Goal: Information Seeking & Learning: Learn about a topic

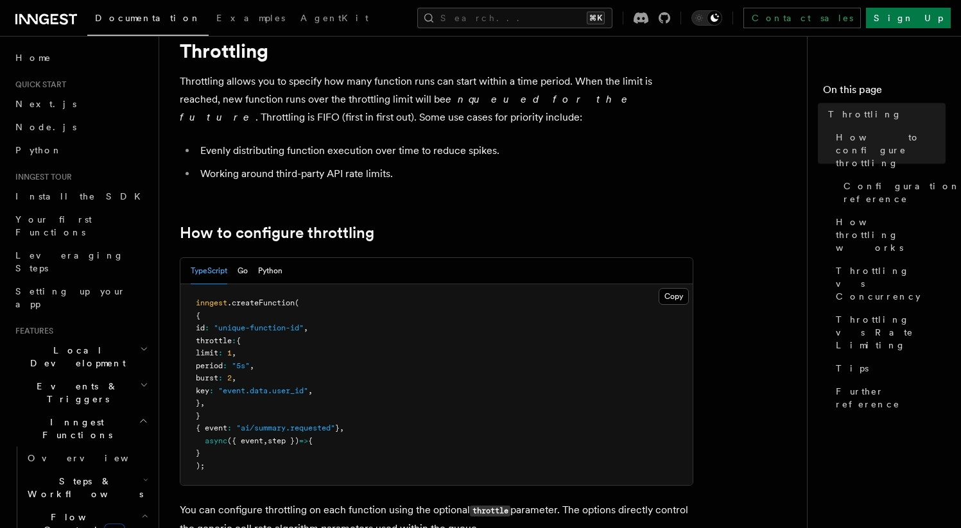
scroll to position [38, 0]
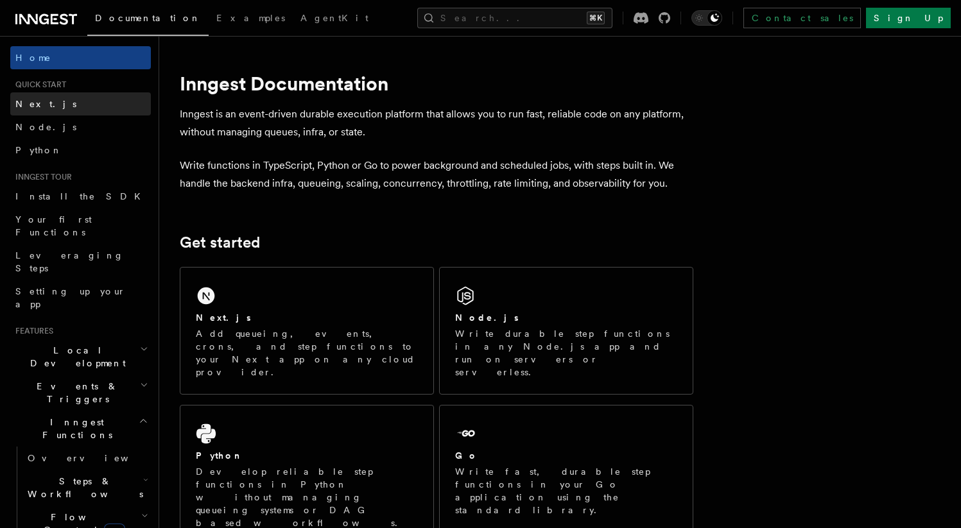
click at [49, 107] on link "Next.js" at bounding box center [80, 103] width 141 height 23
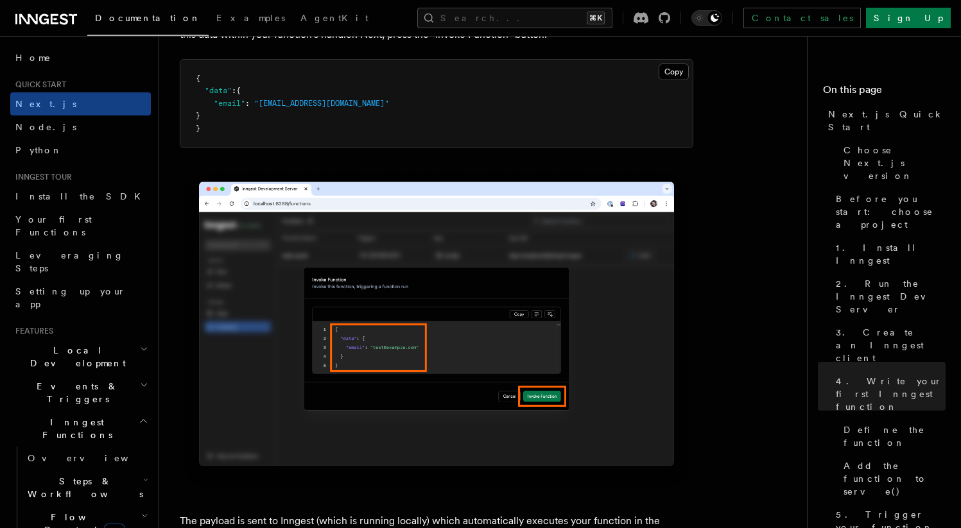
scroll to position [3944, 0]
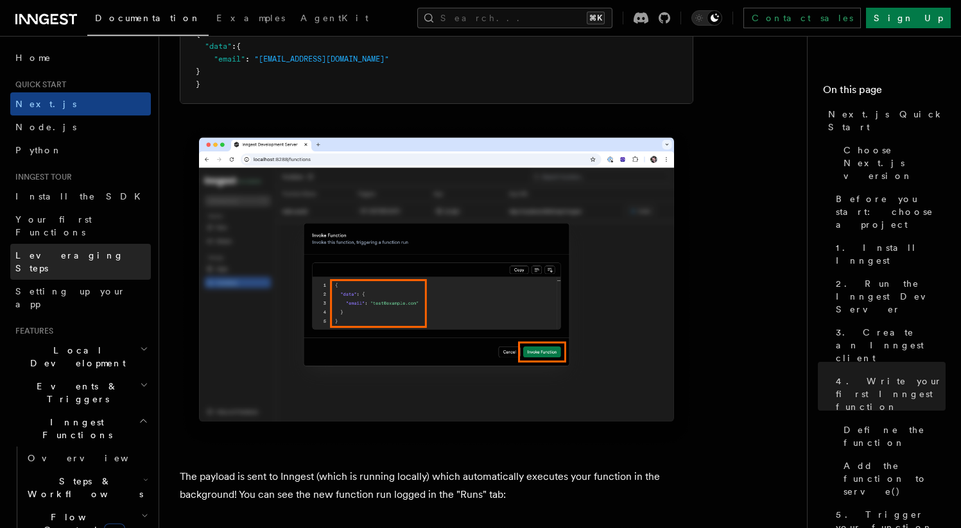
click at [62, 250] on span "Leveraging Steps" at bounding box center [69, 261] width 109 height 23
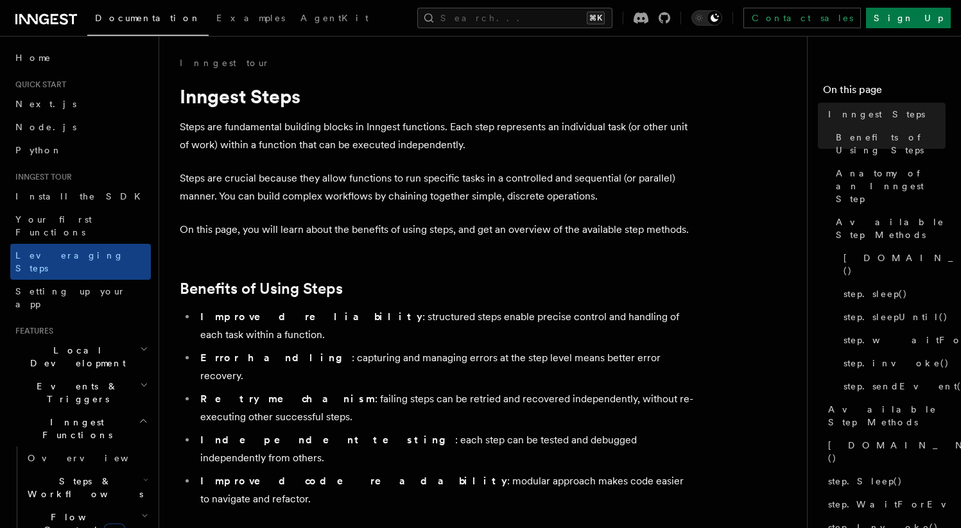
click at [327, 141] on p "Steps are fundamental building blocks in Inngest functions. Each step represent…" at bounding box center [437, 136] width 514 height 36
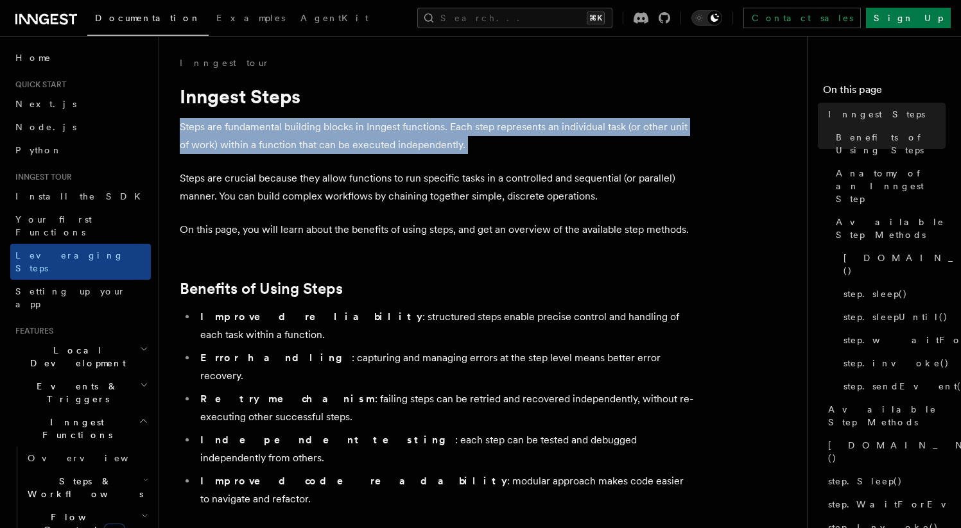
click at [327, 141] on p "Steps are fundamental building blocks in Inngest functions. Each step represent…" at bounding box center [437, 136] width 514 height 36
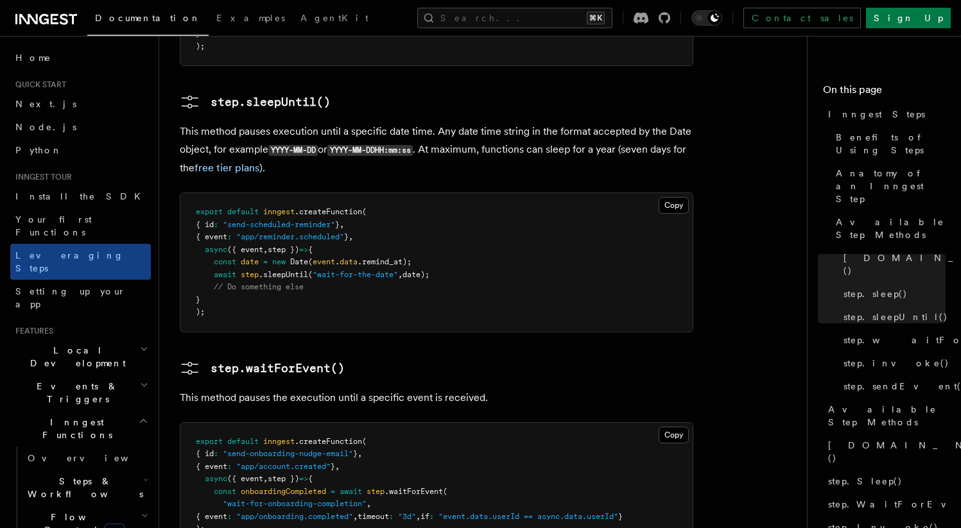
scroll to position [1738, 0]
click at [297, 514] on span ""app/onboarding.completed"" at bounding box center [294, 518] width 117 height 9
click at [342, 514] on span ""app/onboarding.completed"" at bounding box center [294, 518] width 117 height 9
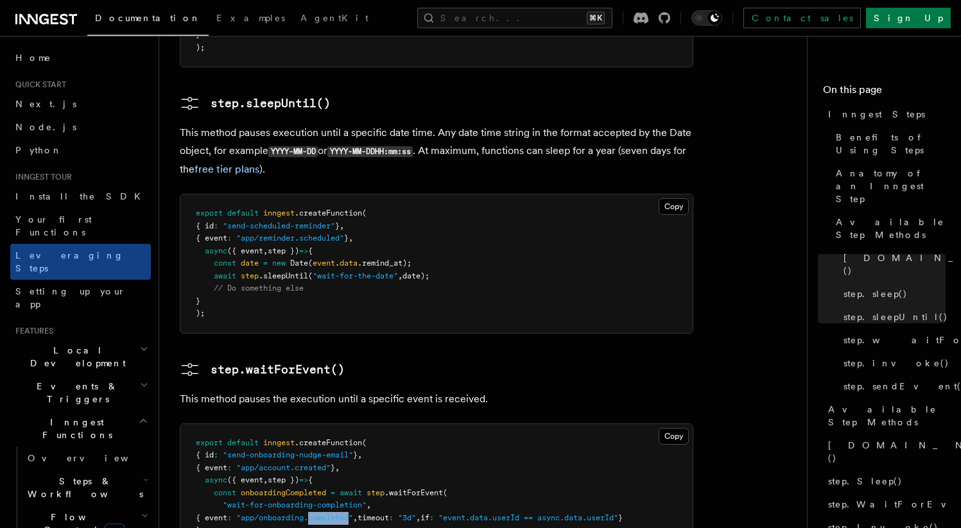
click at [342, 514] on span ""app/onboarding.completed"" at bounding box center [294, 518] width 117 height 9
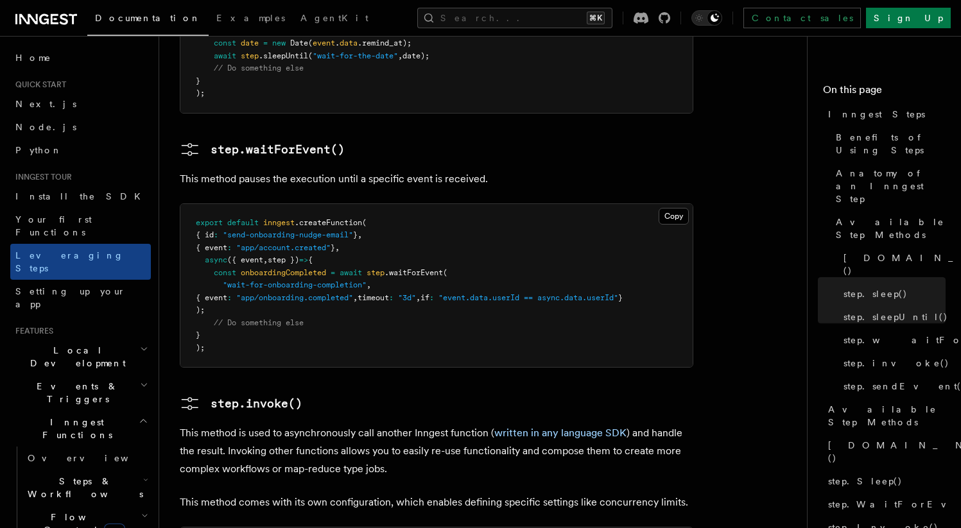
click at [356, 424] on p "This method is used to asynchronously call another Inngest function ( written i…" at bounding box center [437, 451] width 514 height 54
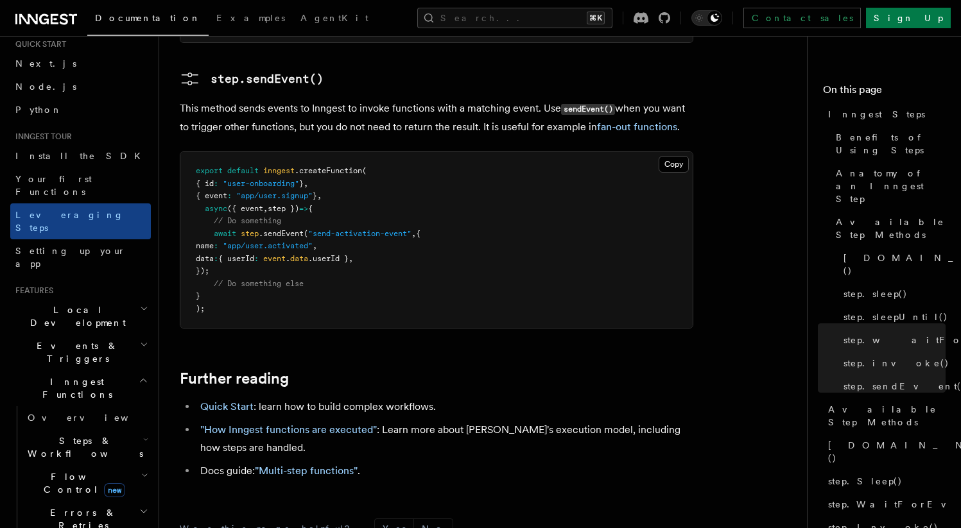
scroll to position [73, 0]
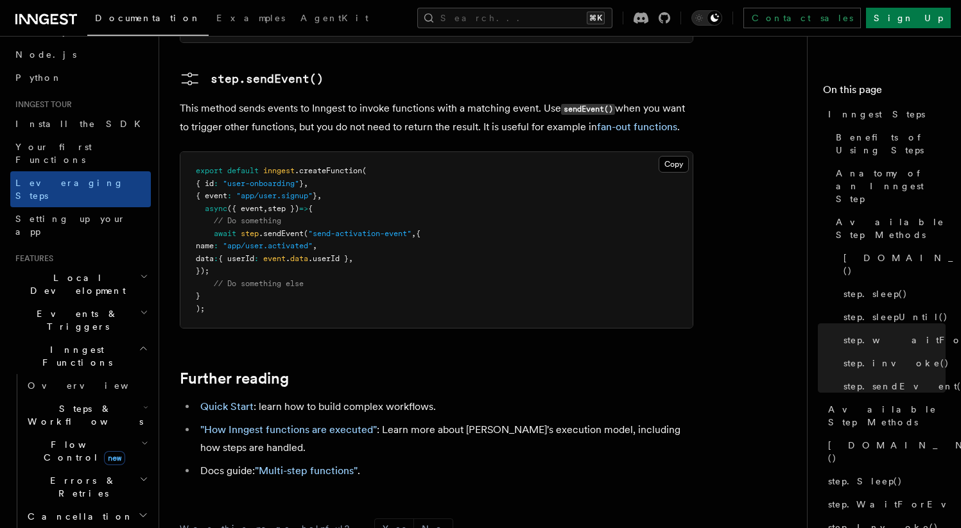
click at [76, 308] on span "Events & Triggers" at bounding box center [75, 321] width 130 height 26
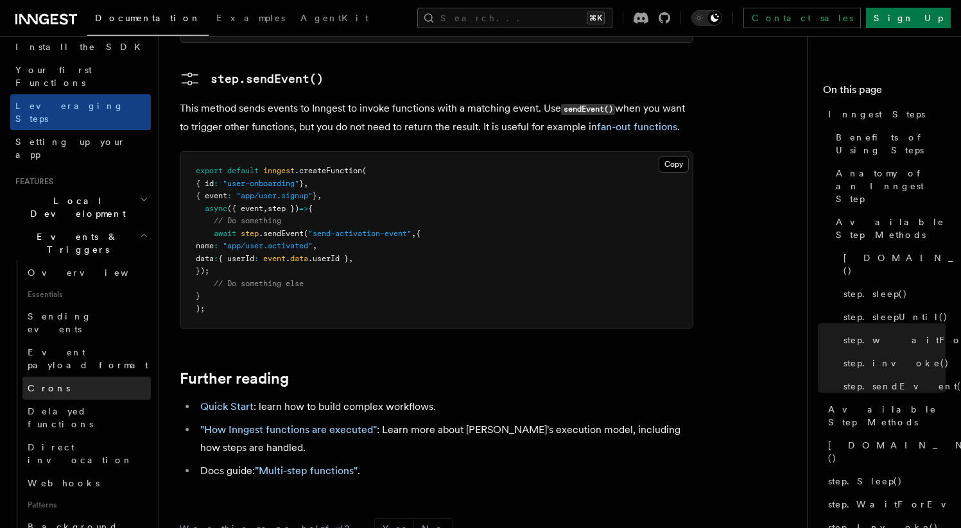
scroll to position [154, 0]
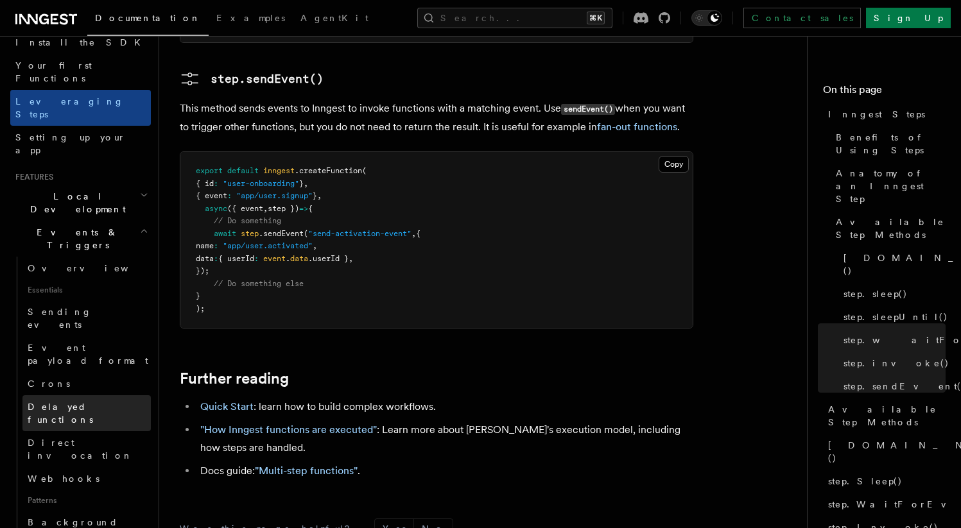
click at [69, 401] on span "Delayed functions" at bounding box center [89, 414] width 123 height 26
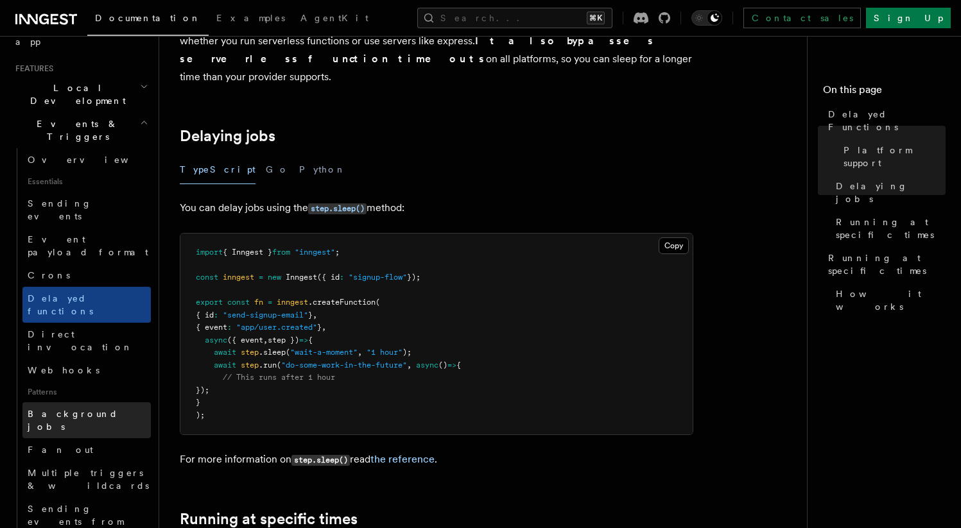
scroll to position [265, 0]
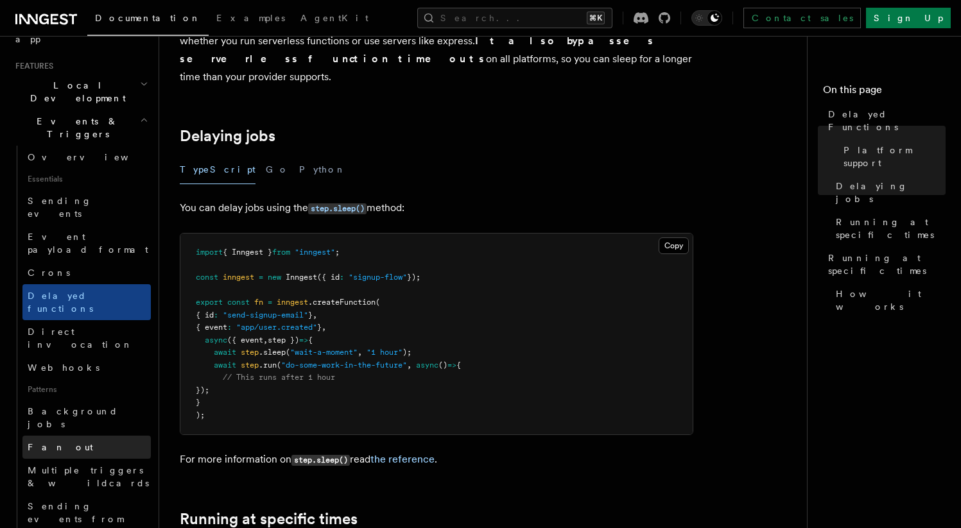
click at [49, 442] on span "Fan out" at bounding box center [60, 447] width 65 height 10
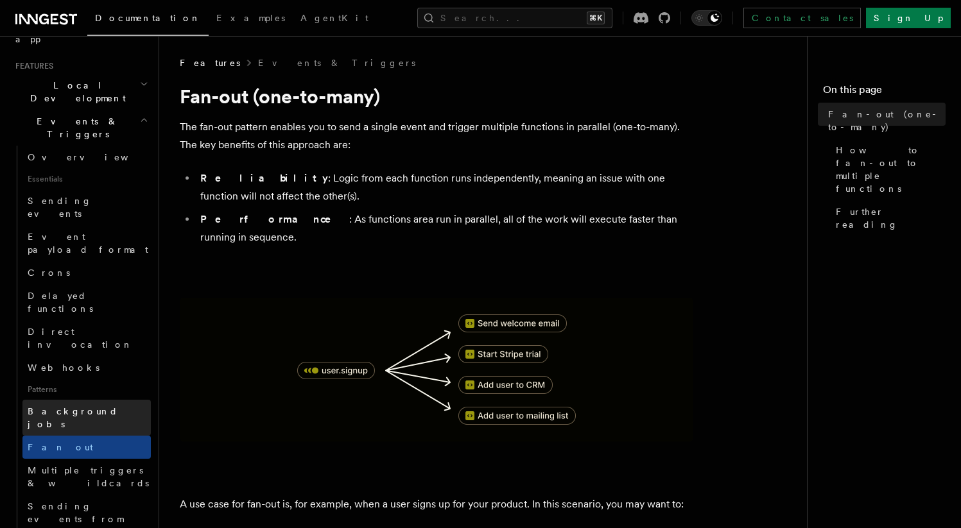
click at [58, 406] on span "Background jobs" at bounding box center [73, 417] width 91 height 23
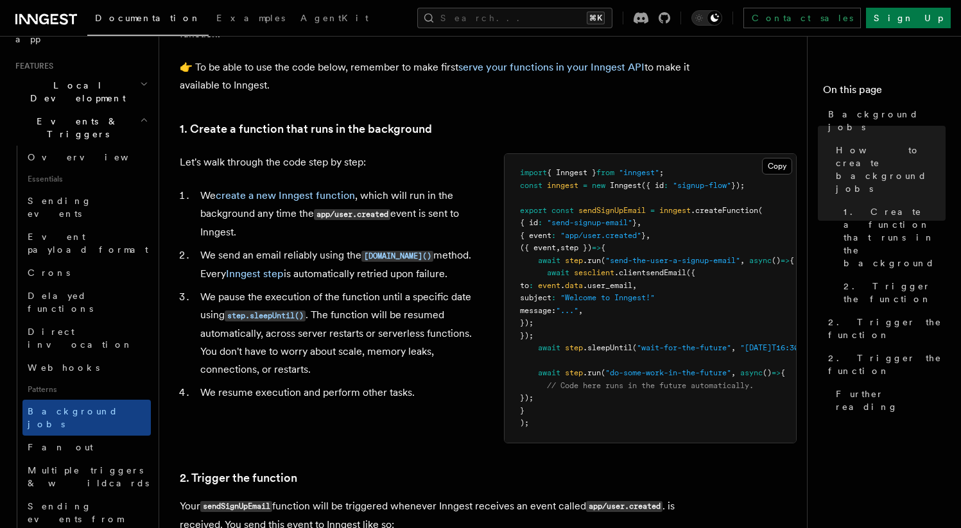
scroll to position [420, 0]
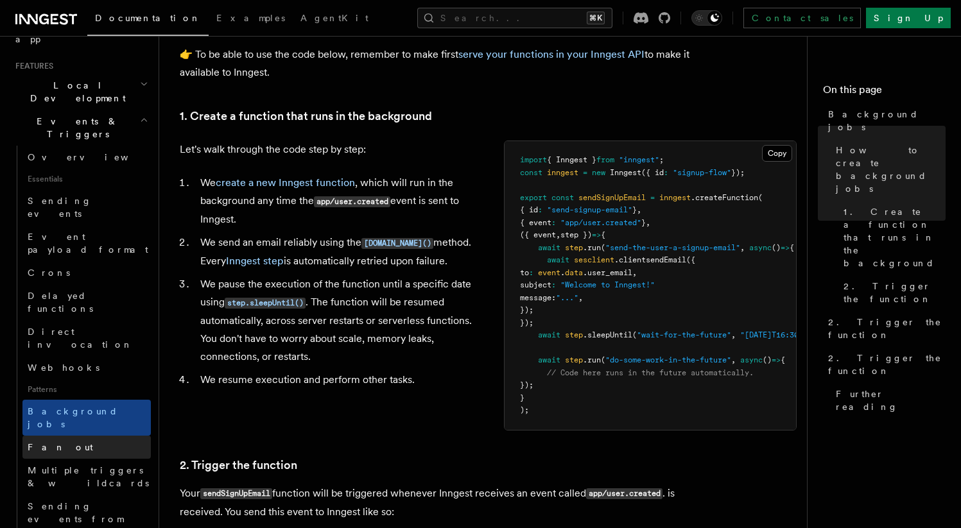
click at [82, 436] on link "Fan out" at bounding box center [86, 447] width 128 height 23
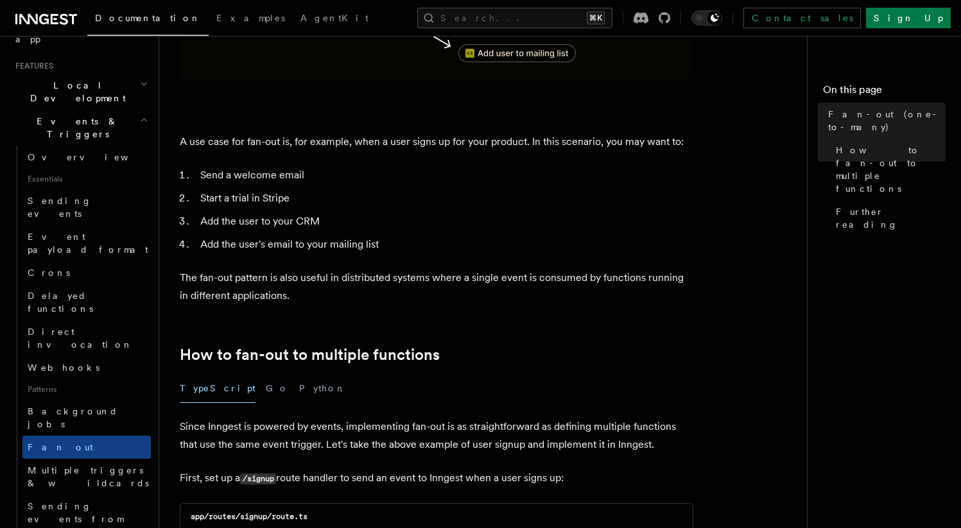
scroll to position [374, 0]
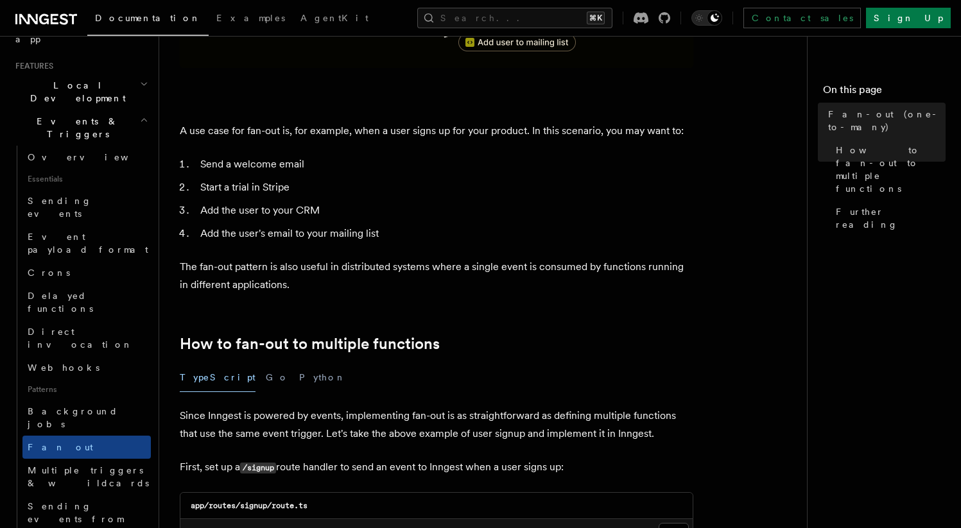
click at [381, 122] on p "A use case for fan-out is, for example, when a user signs up for your product. …" at bounding box center [437, 131] width 514 height 18
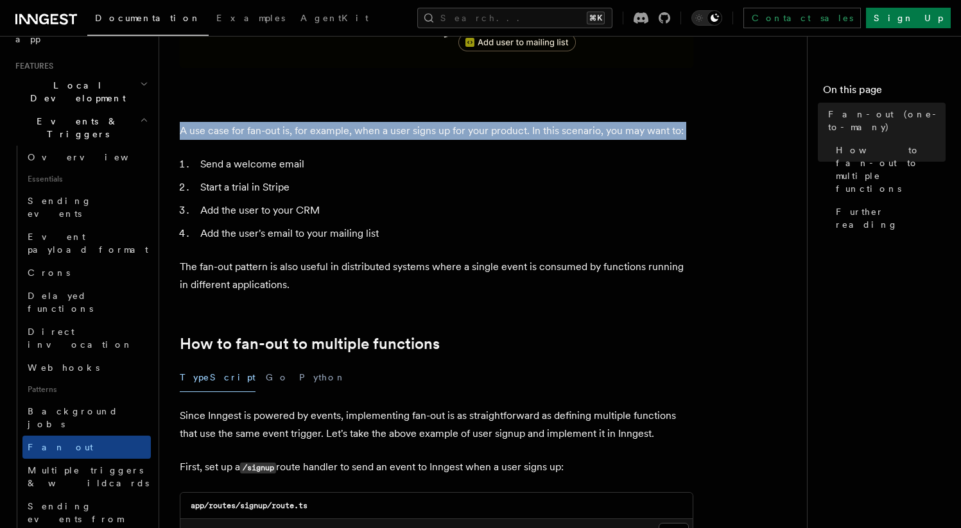
click at [381, 122] on p "A use case for fan-out is, for example, when a user signs up for your product. …" at bounding box center [437, 131] width 514 height 18
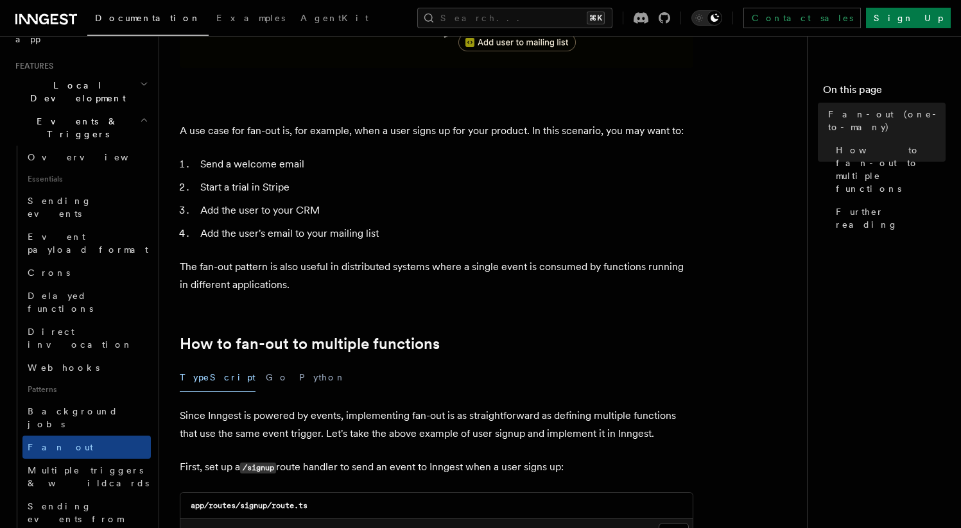
click at [381, 122] on p "A use case for fan-out is, for example, when a user signs up for your product. …" at bounding box center [437, 131] width 514 height 18
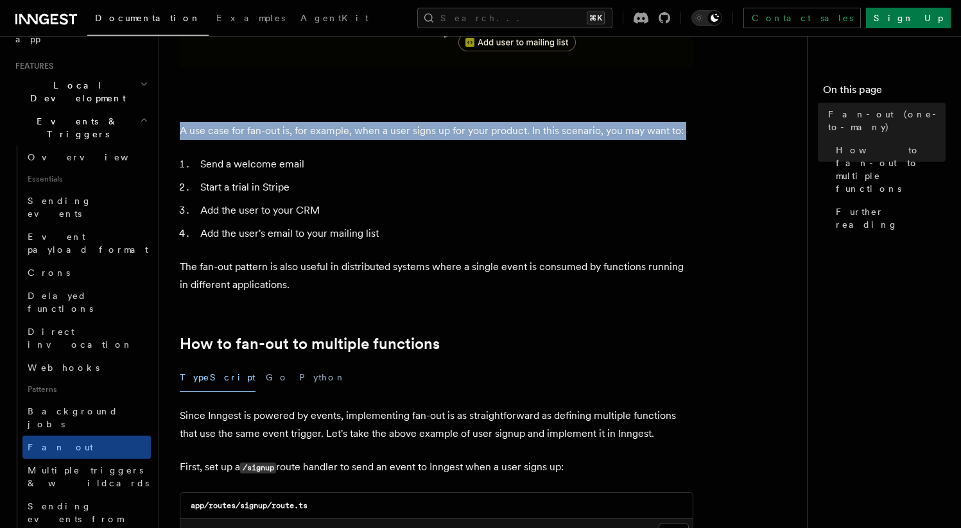
click at [381, 122] on p "A use case for fan-out is, for example, when a user signs up for your product. …" at bounding box center [437, 131] width 514 height 18
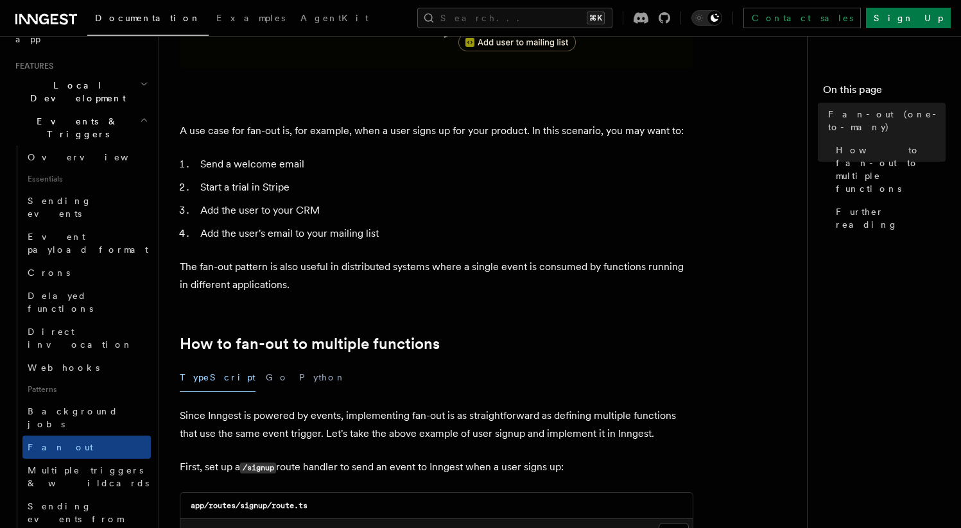
click at [381, 122] on p "A use case for fan-out is, for example, when a user signs up for your product. …" at bounding box center [437, 131] width 514 height 18
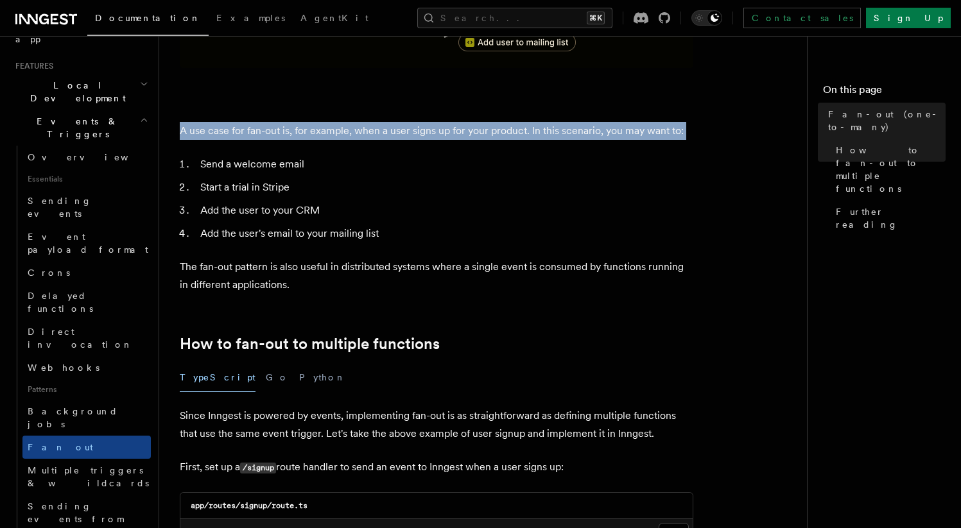
click at [381, 122] on p "A use case for fan-out is, for example, when a user signs up for your product. …" at bounding box center [437, 131] width 514 height 18
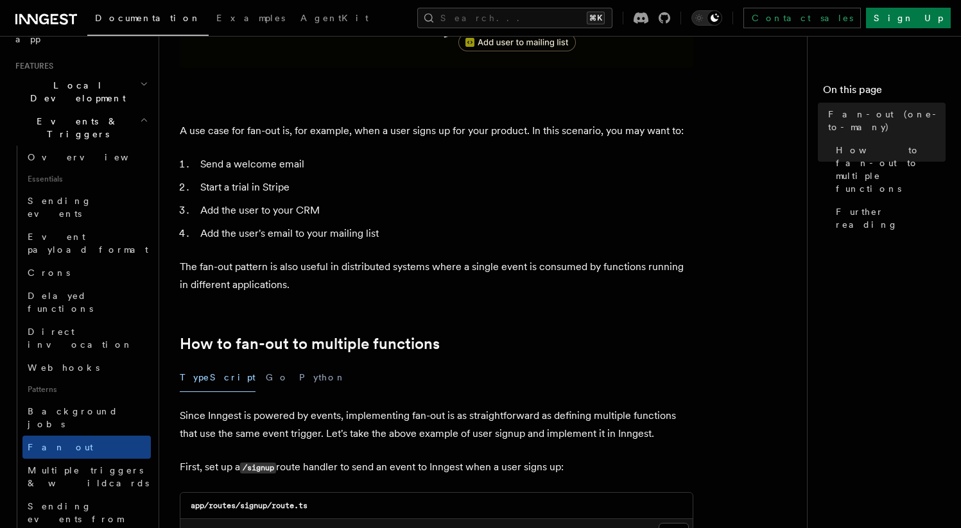
click at [381, 122] on p "A use case for fan-out is, for example, when a user signs up for your product. …" at bounding box center [437, 131] width 514 height 18
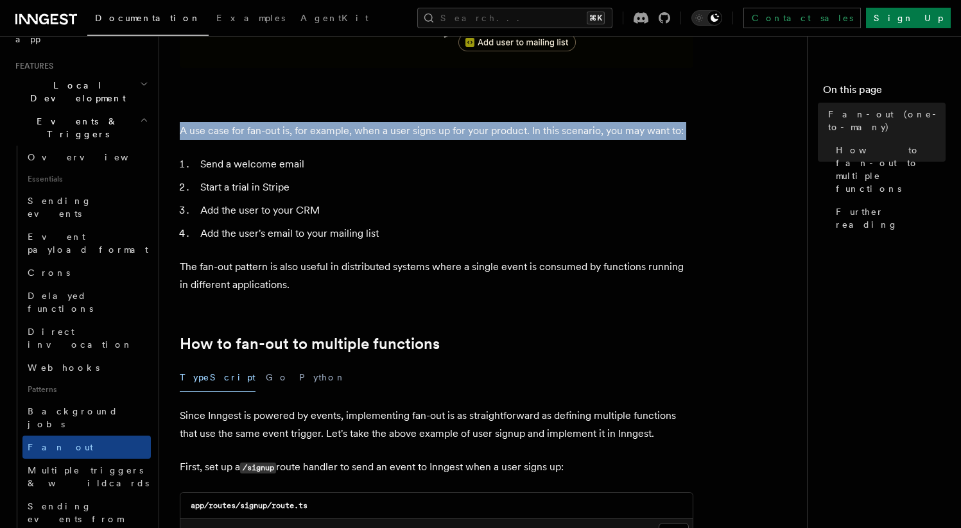
click at [381, 122] on p "A use case for fan-out is, for example, when a user signs up for your product. …" at bounding box center [437, 131] width 514 height 18
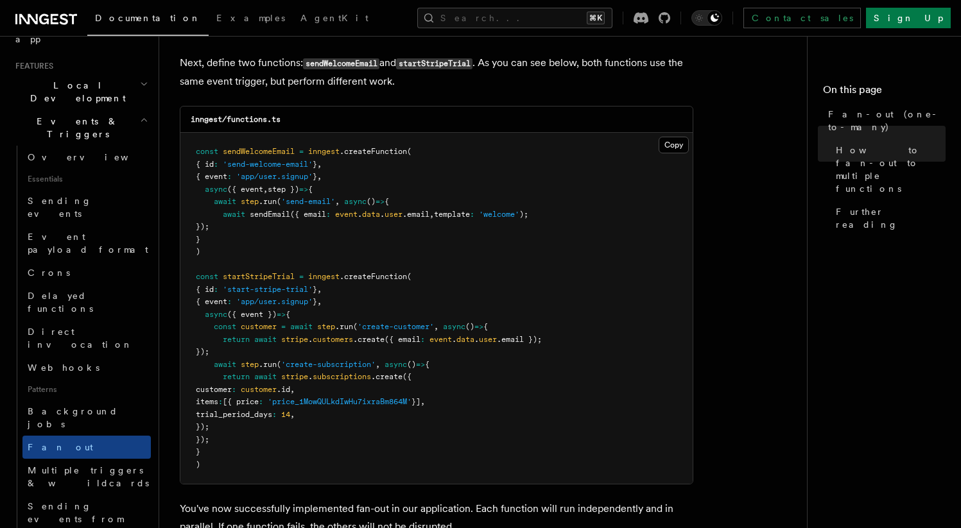
scroll to position [1192, 0]
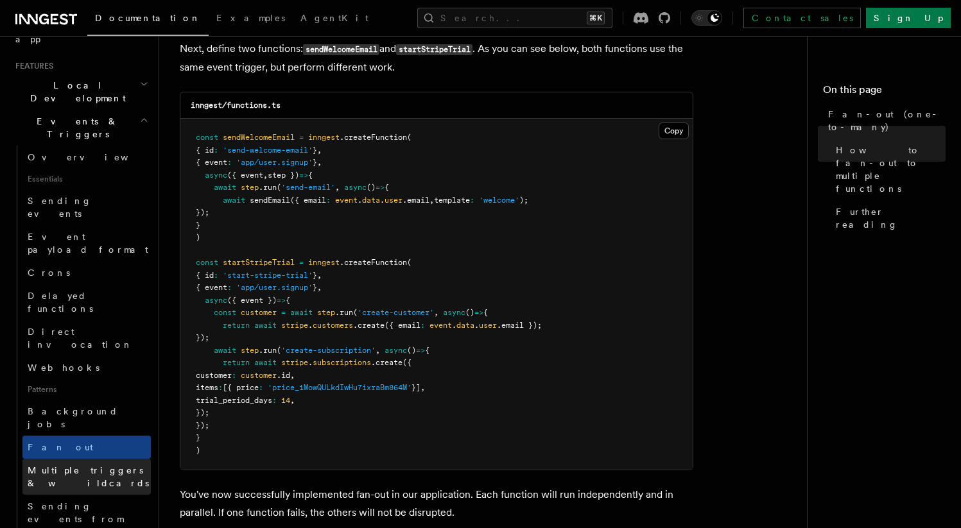
click at [65, 465] on span "Multiple triggers & wildcards" at bounding box center [88, 476] width 121 height 23
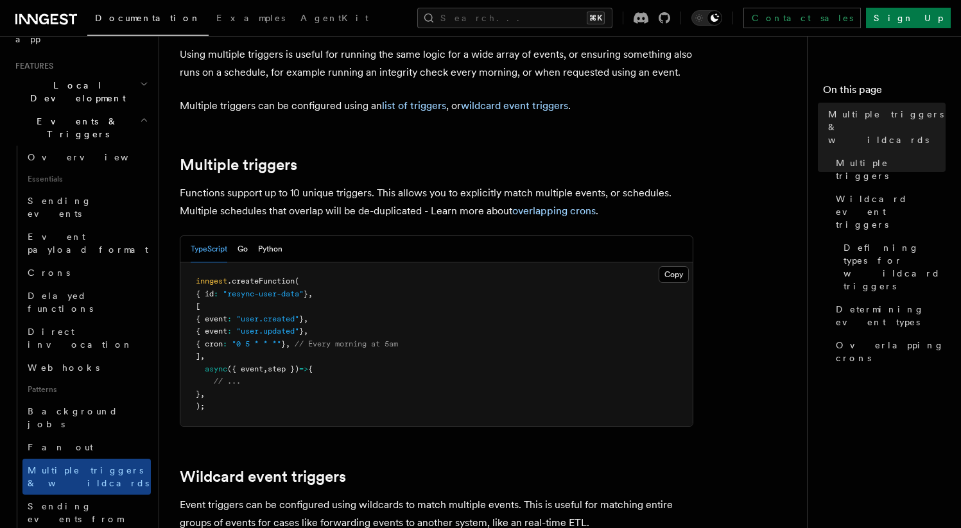
scroll to position [109, 0]
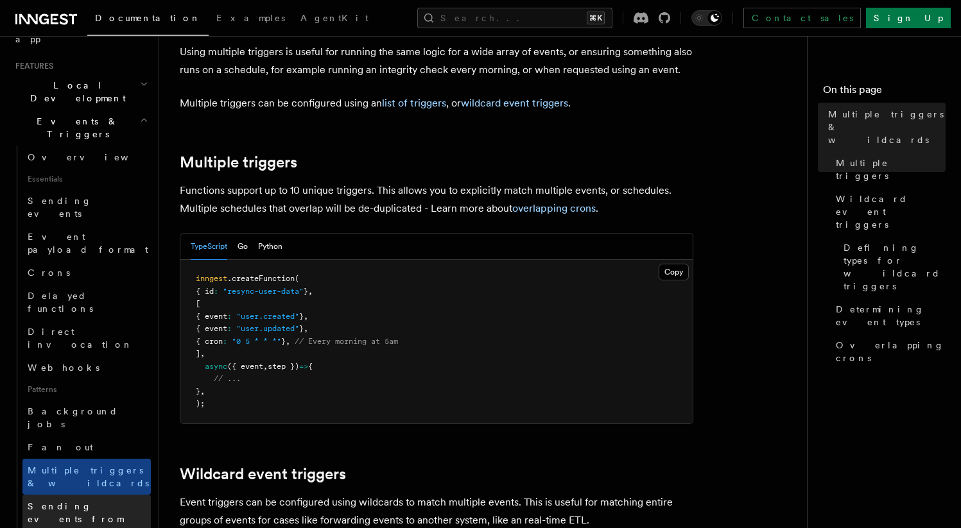
click at [68, 500] on span "Sending events from functions" at bounding box center [89, 519] width 123 height 39
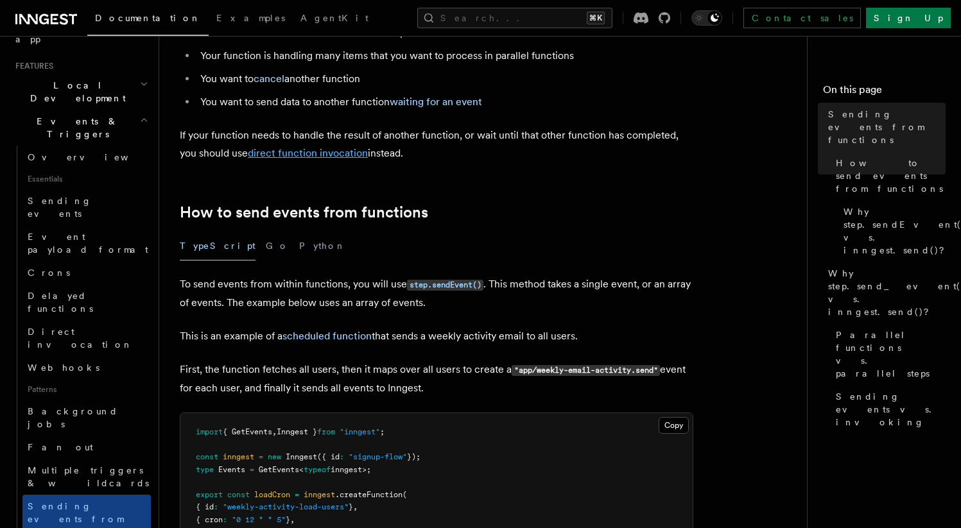
scroll to position [184, 0]
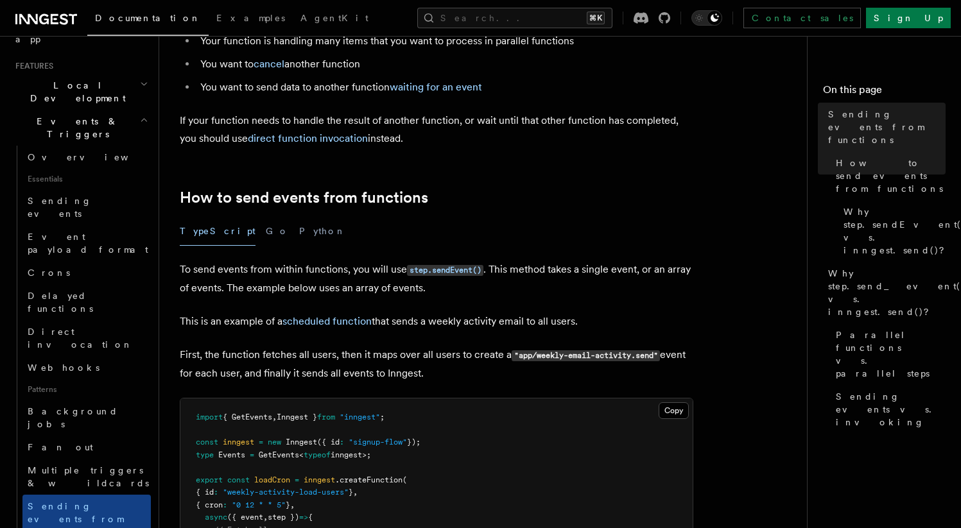
click at [287, 292] on p "To send events from within functions, you will use step.sendEvent() . This meth…" at bounding box center [437, 279] width 514 height 37
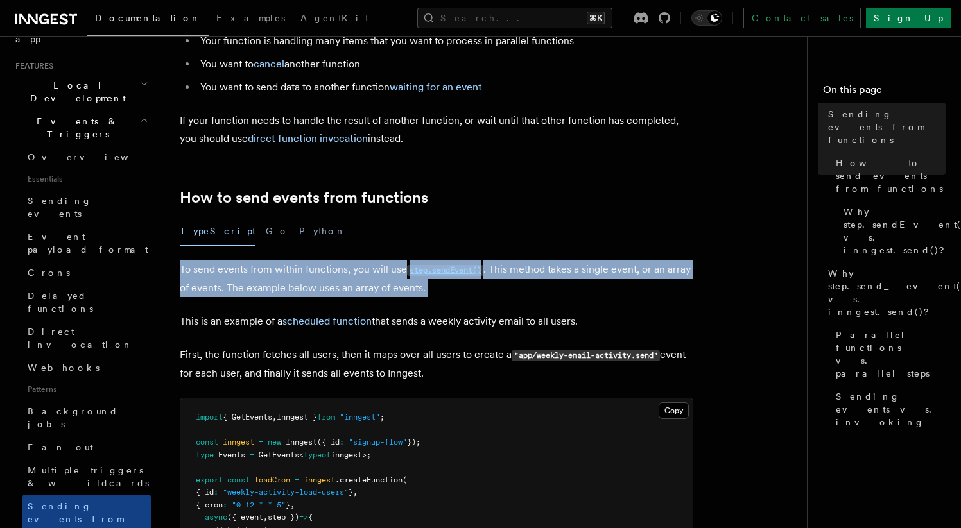
click at [287, 292] on p "To send events from within functions, you will use step.sendEvent() . This meth…" at bounding box center [437, 279] width 514 height 37
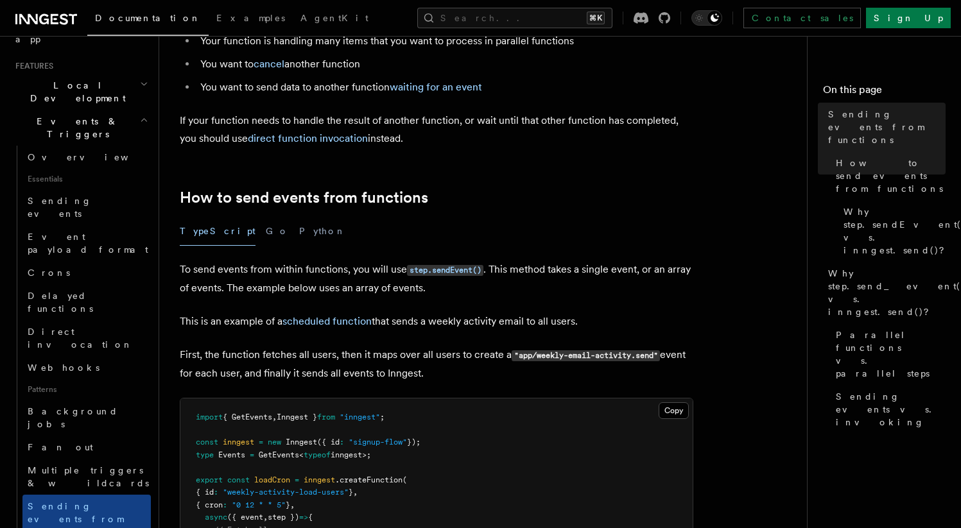
click at [287, 292] on p "To send events from within functions, you will use step.sendEvent() . This meth…" at bounding box center [437, 279] width 514 height 37
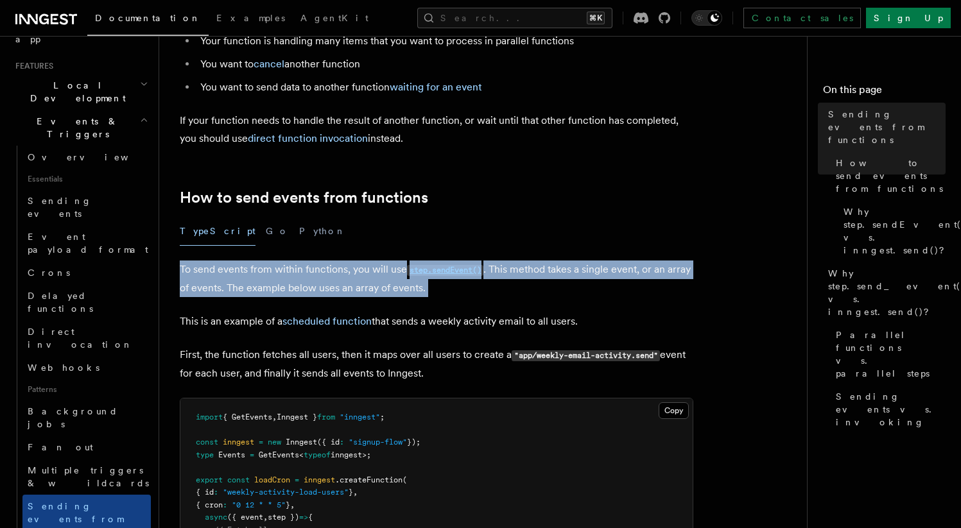
click at [287, 292] on p "To send events from within functions, you will use step.sendEvent() . This meth…" at bounding box center [437, 279] width 514 height 37
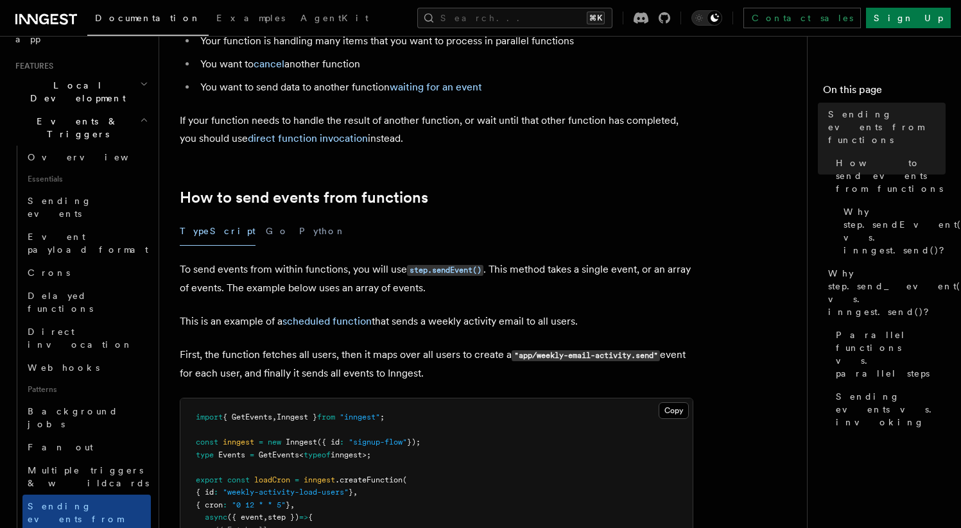
click at [287, 292] on p "To send events from within functions, you will use step.sendEvent() . This meth…" at bounding box center [437, 279] width 514 height 37
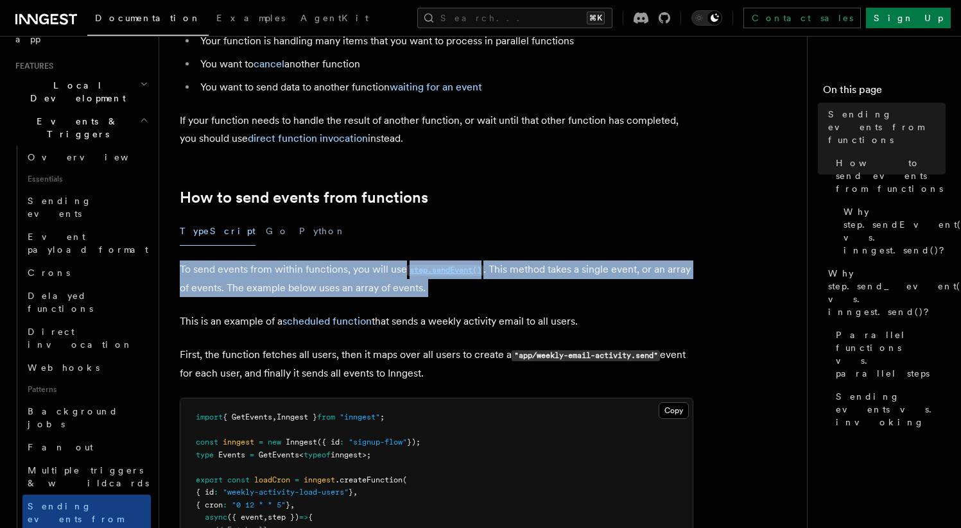
click at [287, 292] on p "To send events from within functions, you will use step.sendEvent() . This meth…" at bounding box center [437, 279] width 514 height 37
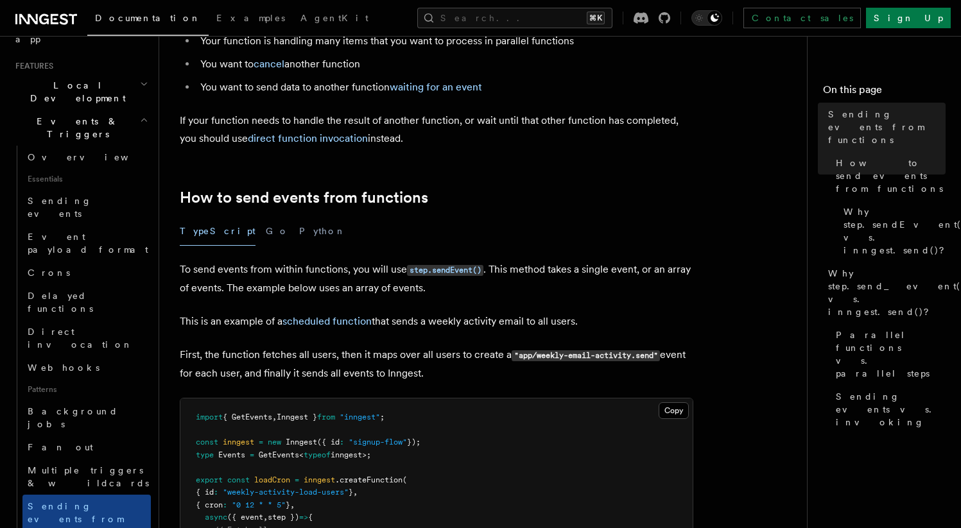
click at [287, 292] on p "To send events from within functions, you will use step.sendEvent() . This meth…" at bounding box center [437, 279] width 514 height 37
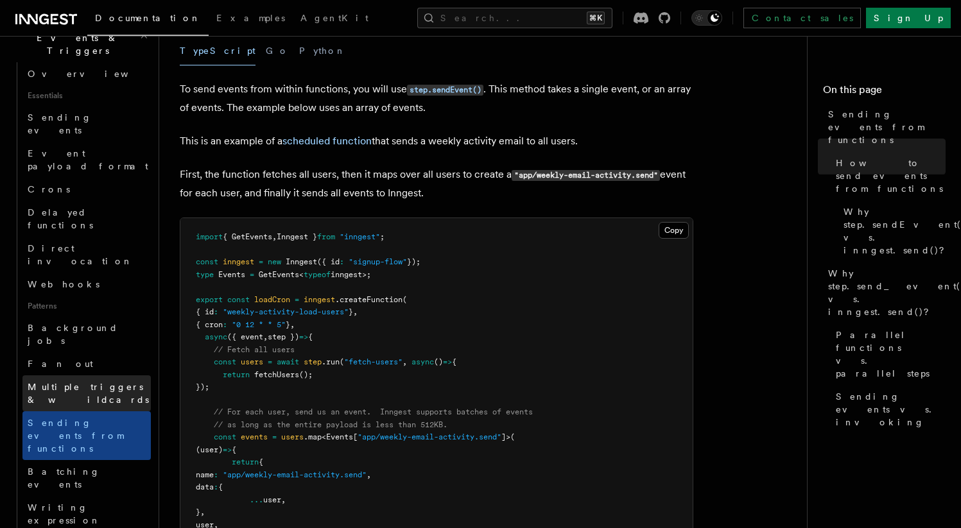
scroll to position [351, 0]
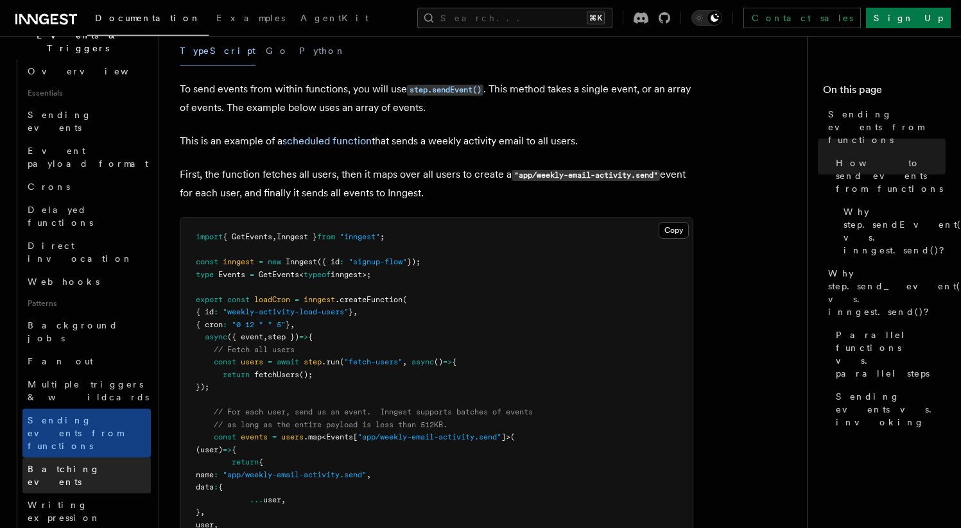
click at [77, 464] on span "Batching events" at bounding box center [64, 475] width 73 height 23
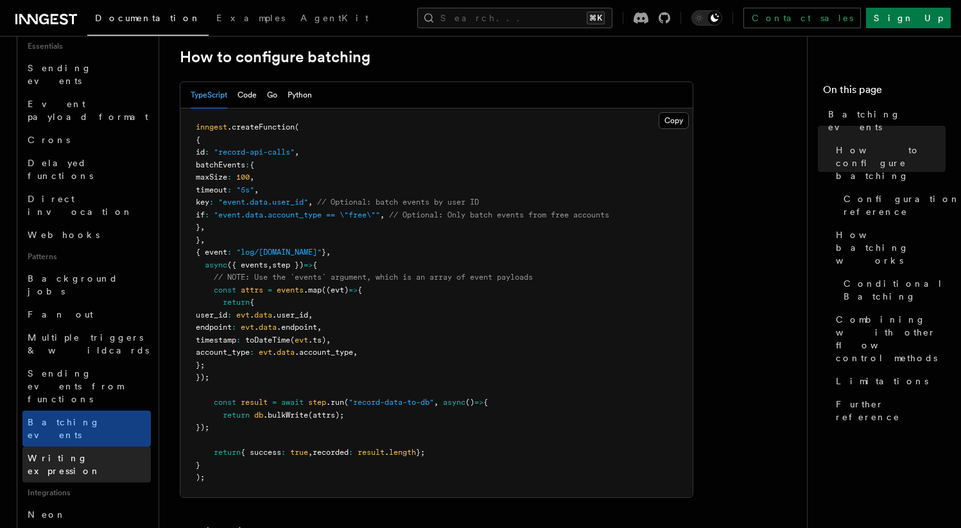
scroll to position [404, 0]
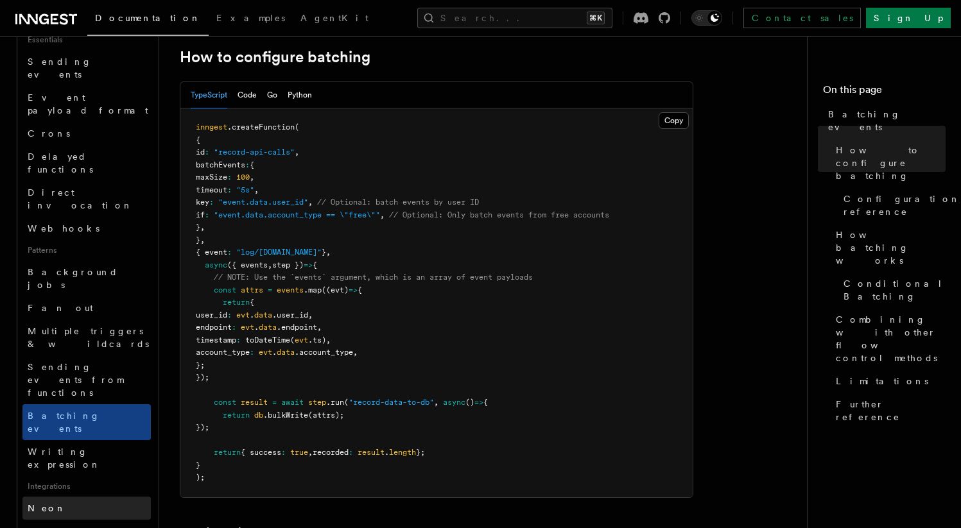
click at [56, 497] on link "Neon" at bounding box center [86, 508] width 128 height 23
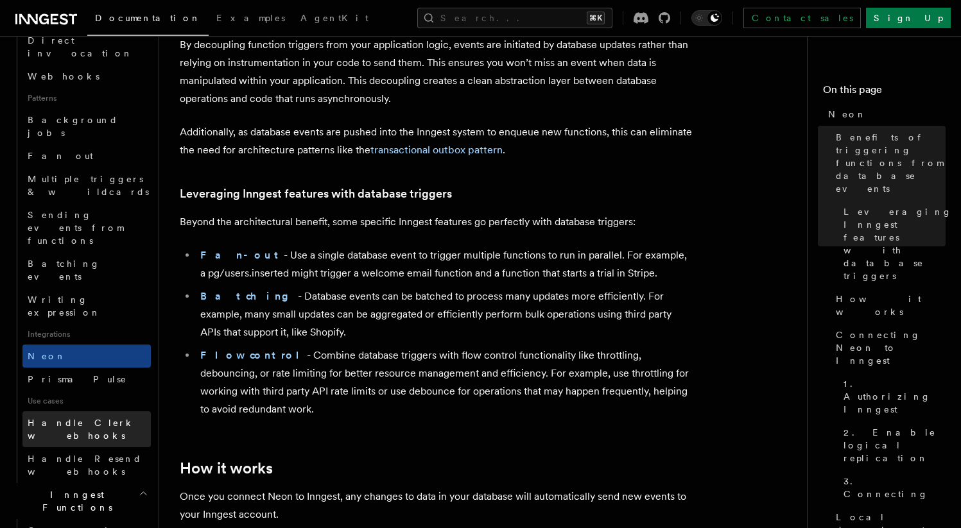
scroll to position [560, 0]
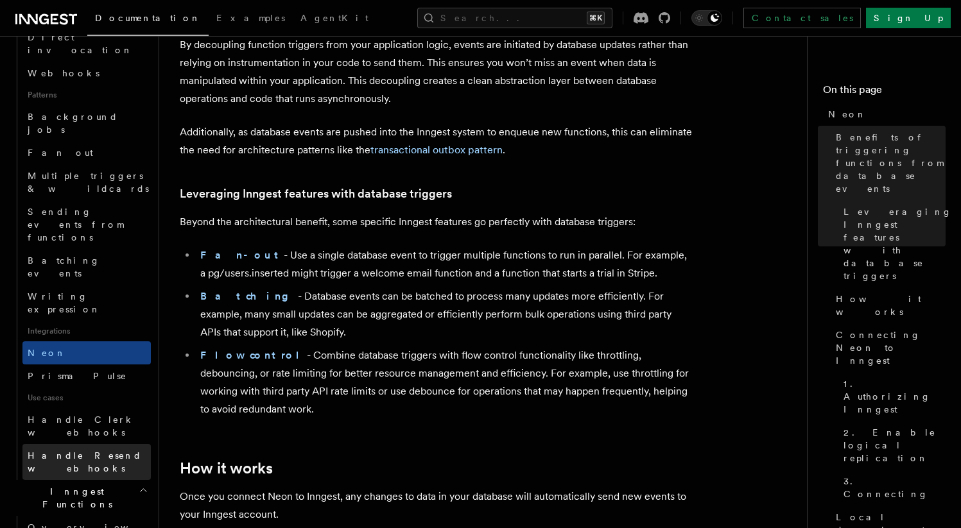
click at [92, 444] on link "Handle Resend webhooks" at bounding box center [86, 462] width 128 height 36
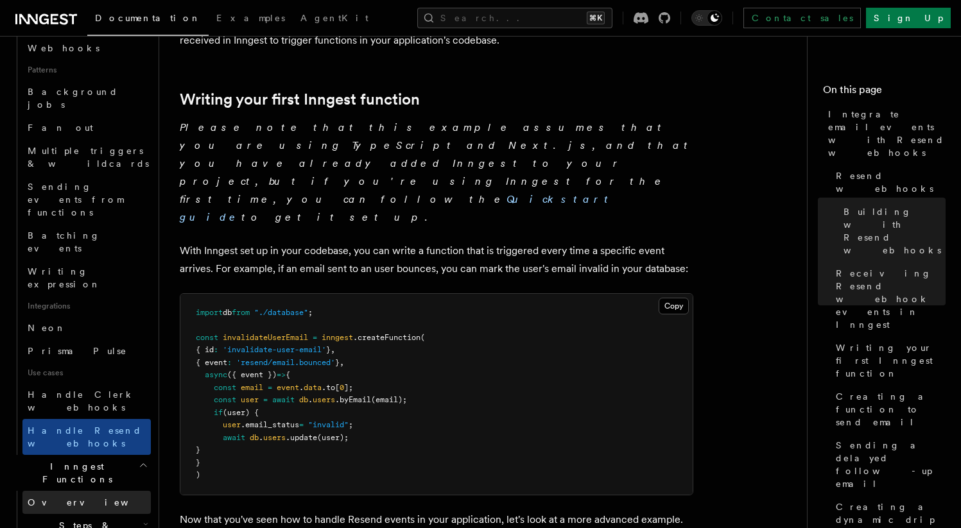
scroll to position [586, 0]
click at [94, 518] on span "Steps & Workflows" at bounding box center [82, 531] width 121 height 26
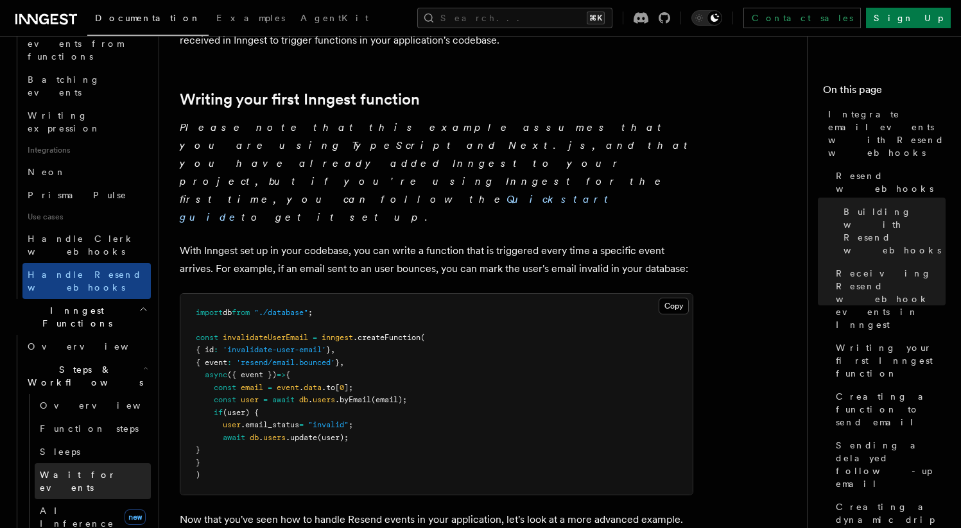
scroll to position [742, 0]
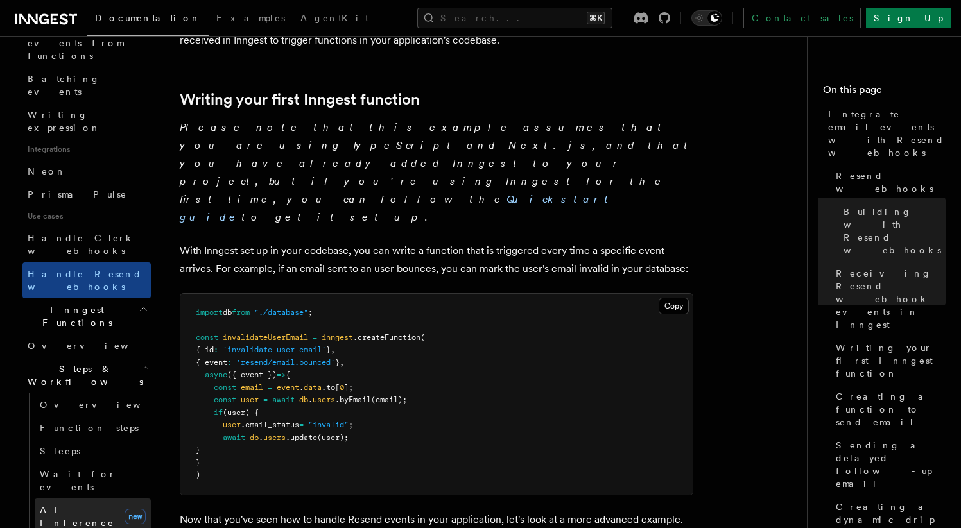
click at [73, 505] on span "AI Inference" at bounding box center [77, 516] width 74 height 23
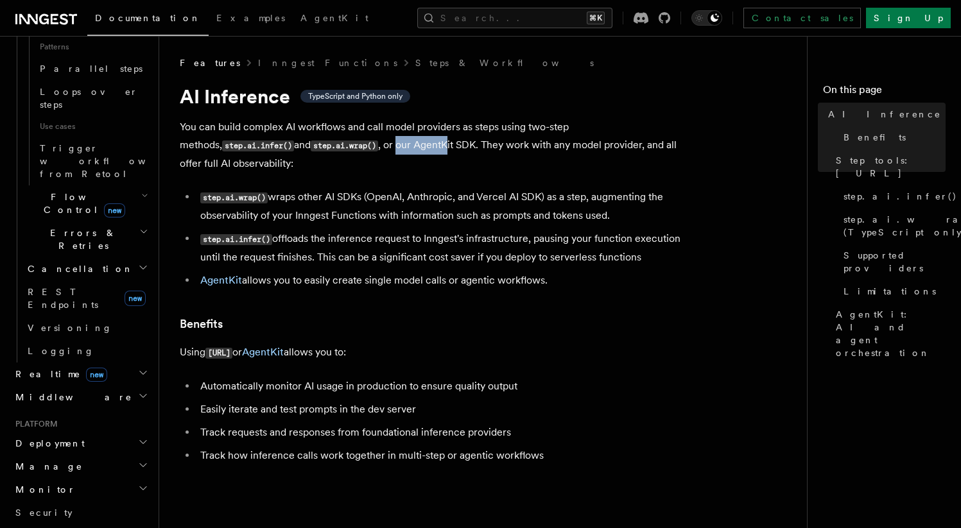
drag, startPoint x: 288, startPoint y: 144, endPoint x: 336, endPoint y: 144, distance: 47.5
click at [336, 144] on p "You can build complex AI workflows and call model providers as steps using two-…" at bounding box center [437, 145] width 514 height 55
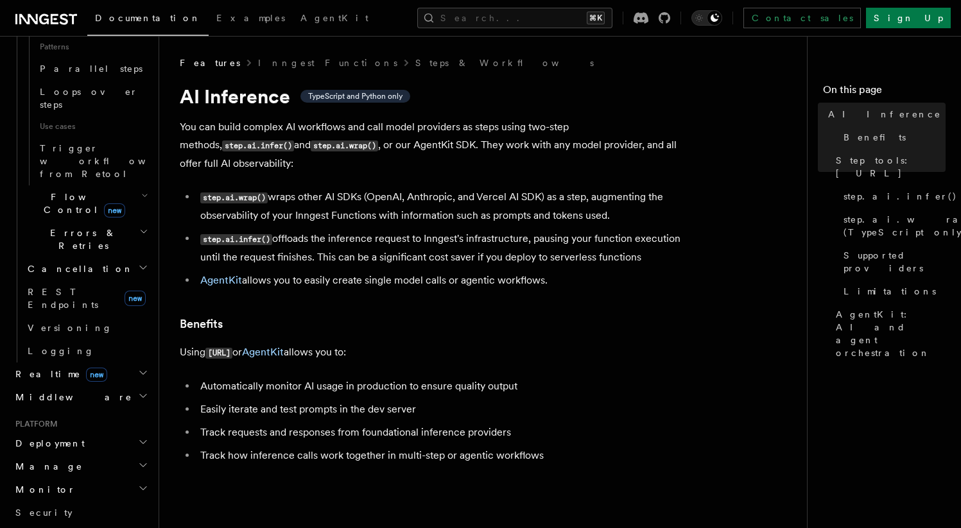
click at [336, 144] on p "You can build complex AI workflows and call model providers as steps using two-…" at bounding box center [437, 145] width 514 height 55
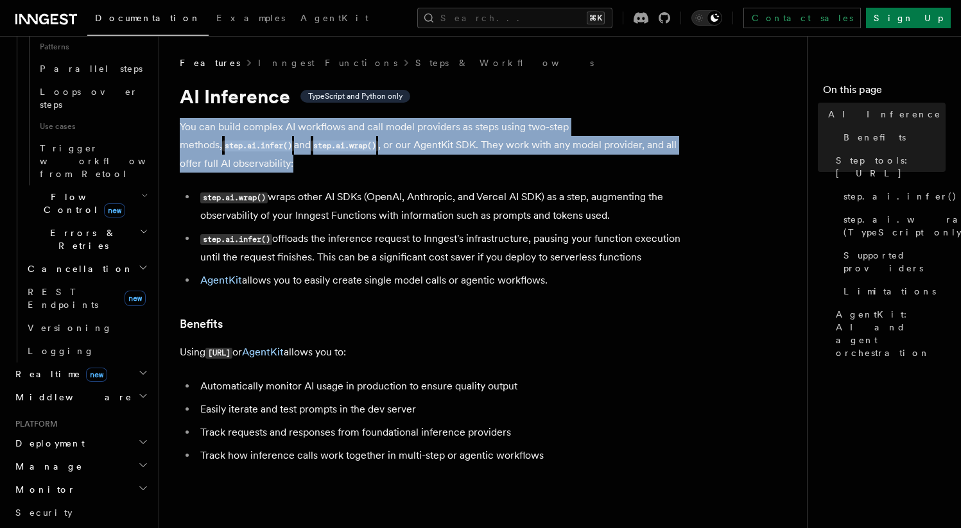
click at [336, 144] on p "You can build complex AI workflows and call model providers as steps using two-…" at bounding box center [437, 145] width 514 height 55
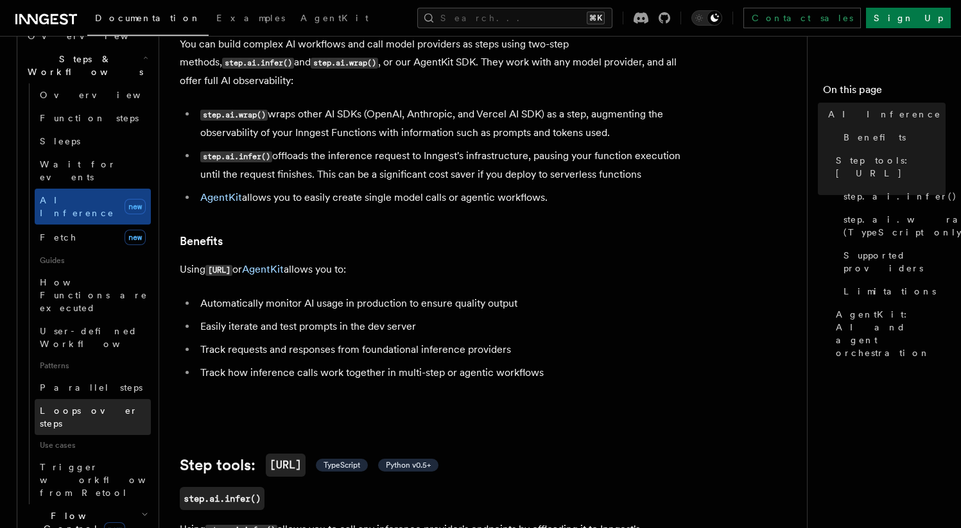
scroll to position [401, 0]
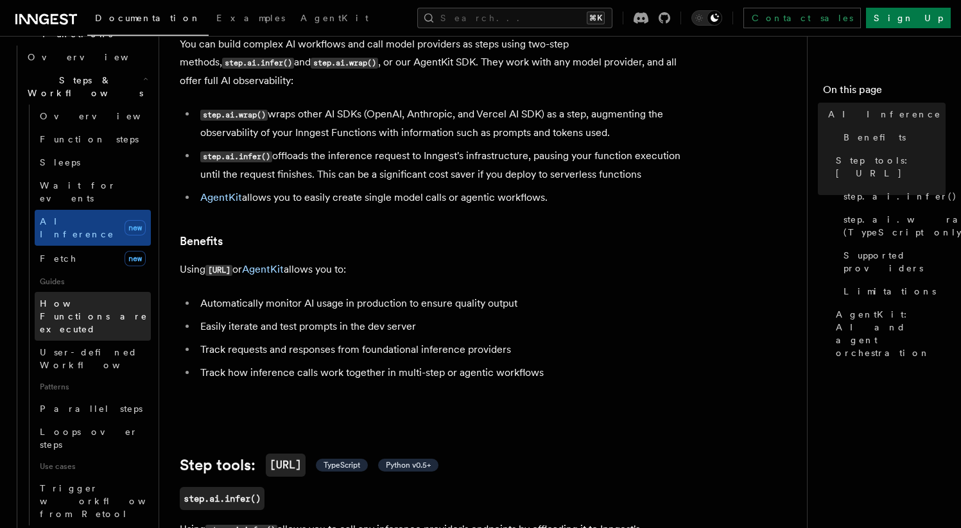
click at [87, 297] on span "How Functions are executed" at bounding box center [95, 316] width 111 height 39
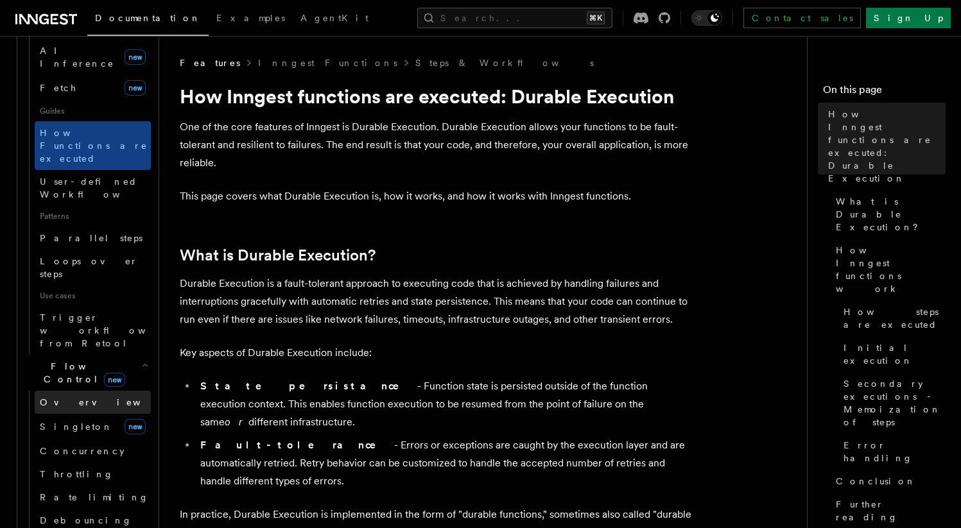
scroll to position [573, 0]
click at [73, 397] on span "Overview" at bounding box center [106, 402] width 132 height 10
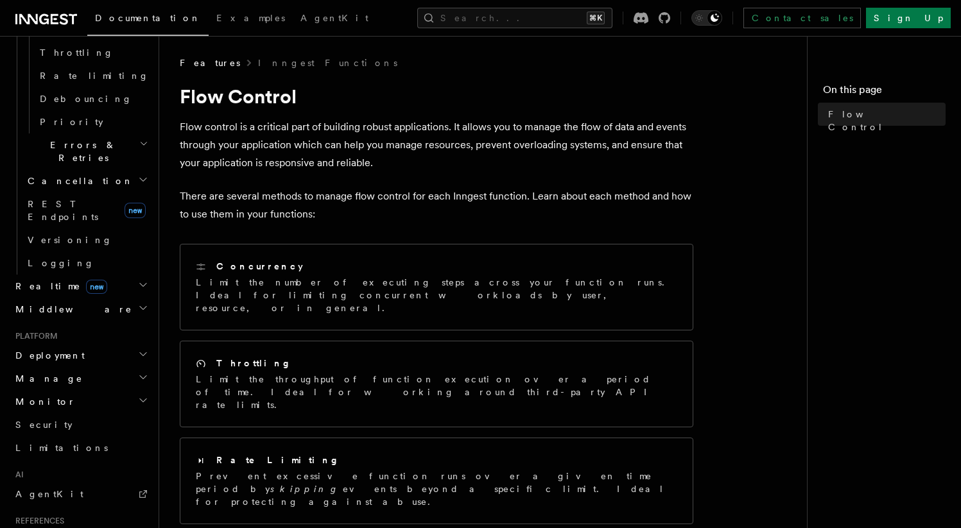
click at [261, 144] on p "Flow control is a critical part of building robust applications. It allows you …" at bounding box center [437, 145] width 514 height 54
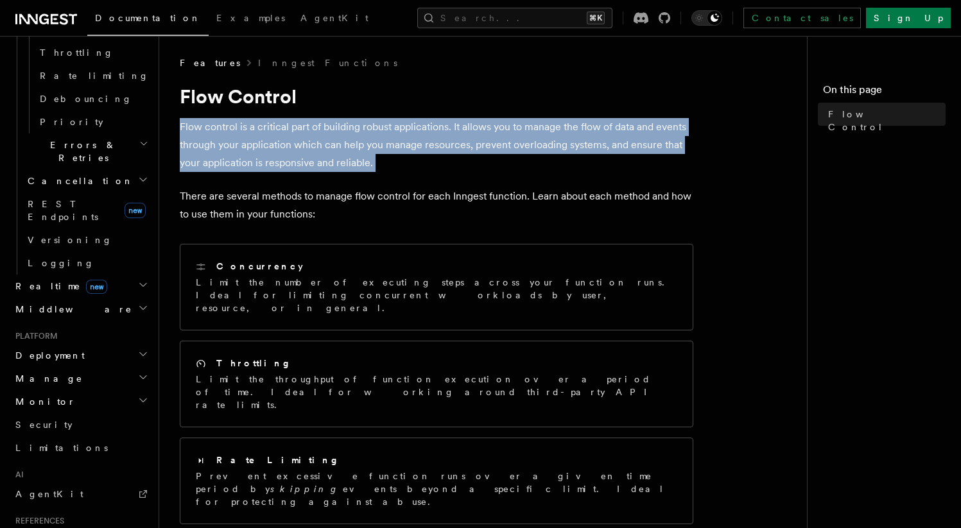
click at [261, 144] on p "Flow control is a critical part of building robust applications. It allows you …" at bounding box center [437, 145] width 514 height 54
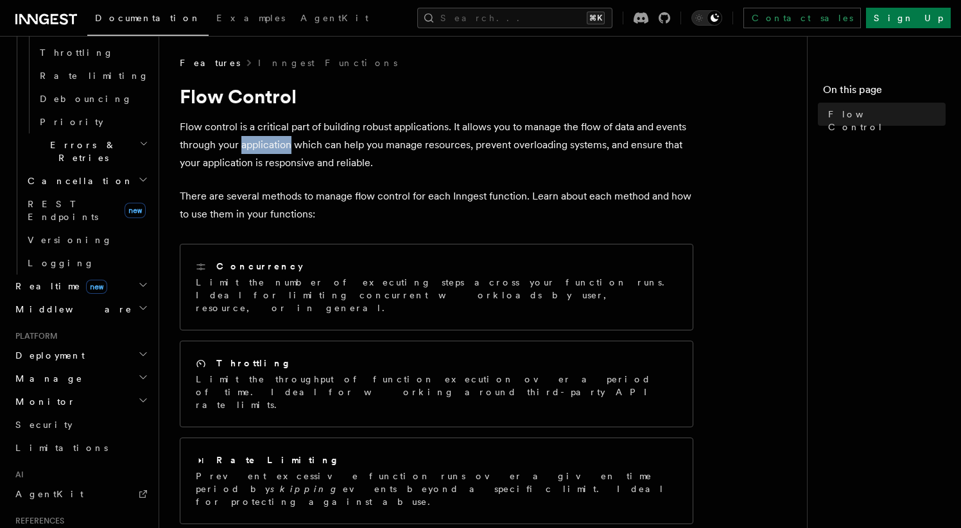
click at [261, 144] on p "Flow control is a critical part of building robust applications. It allows you …" at bounding box center [437, 145] width 514 height 54
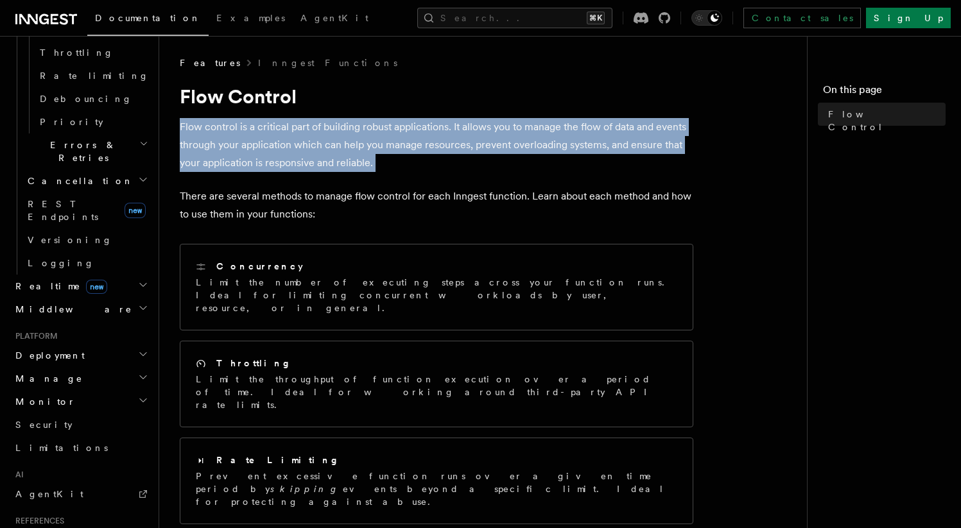
click at [261, 144] on p "Flow control is a critical part of building robust applications. It allows you …" at bounding box center [437, 145] width 514 height 54
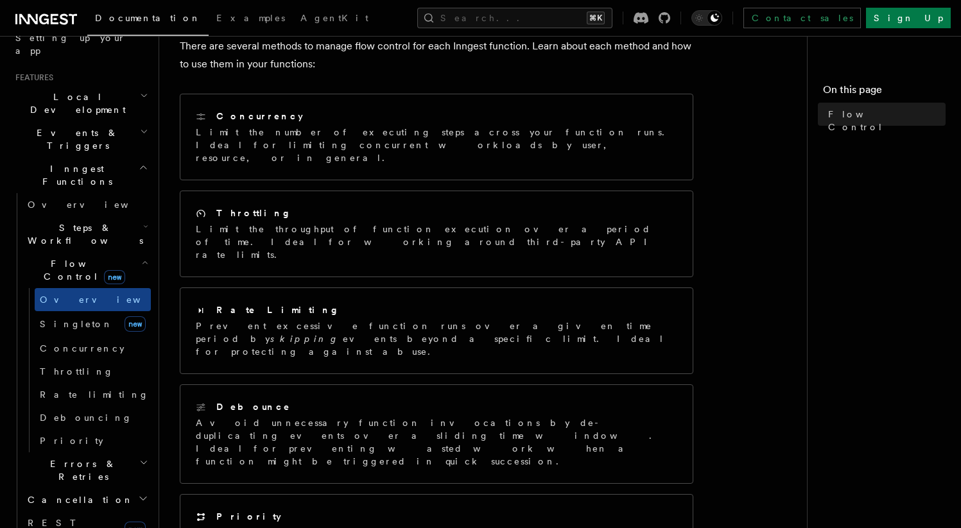
scroll to position [249, 0]
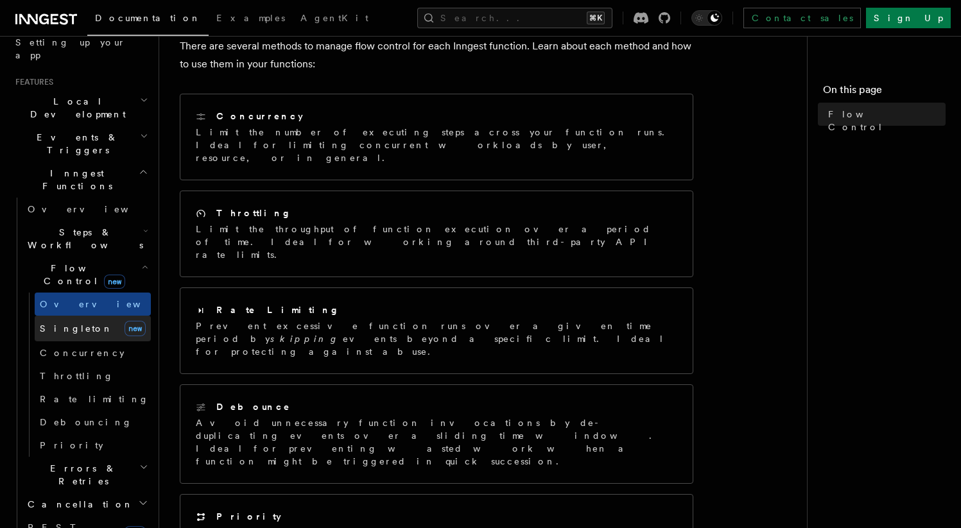
click at [82, 316] on link "Singleton new" at bounding box center [93, 329] width 116 height 26
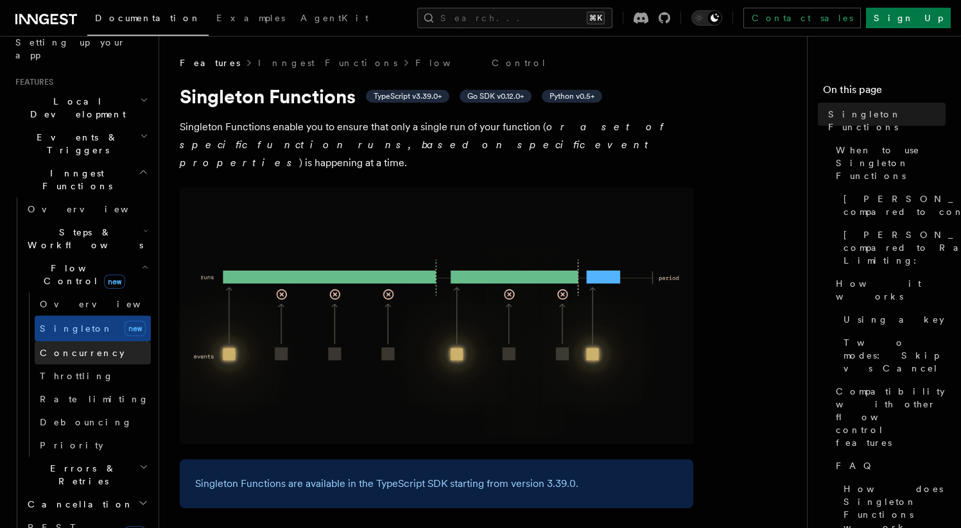
click at [73, 348] on span "Concurrency" at bounding box center [82, 353] width 85 height 10
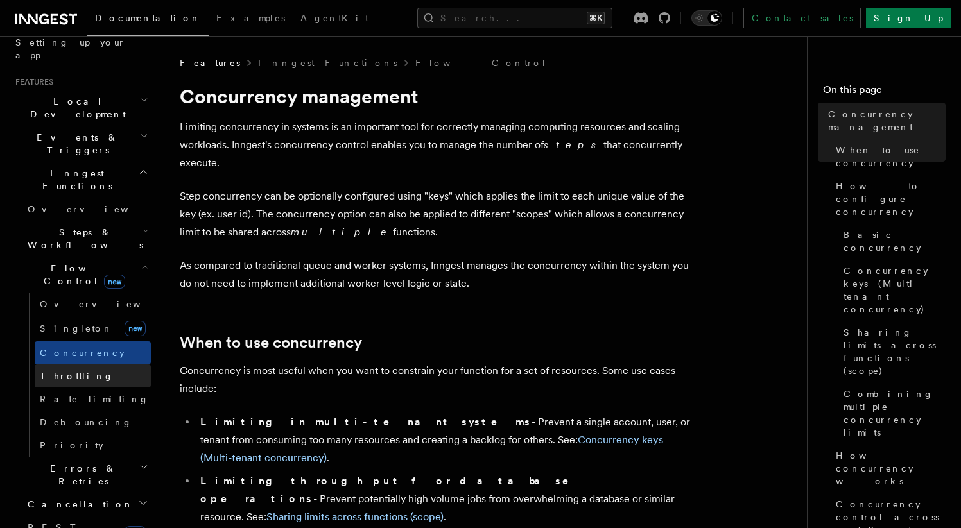
click at [71, 371] on span "Throttling" at bounding box center [77, 376] width 74 height 10
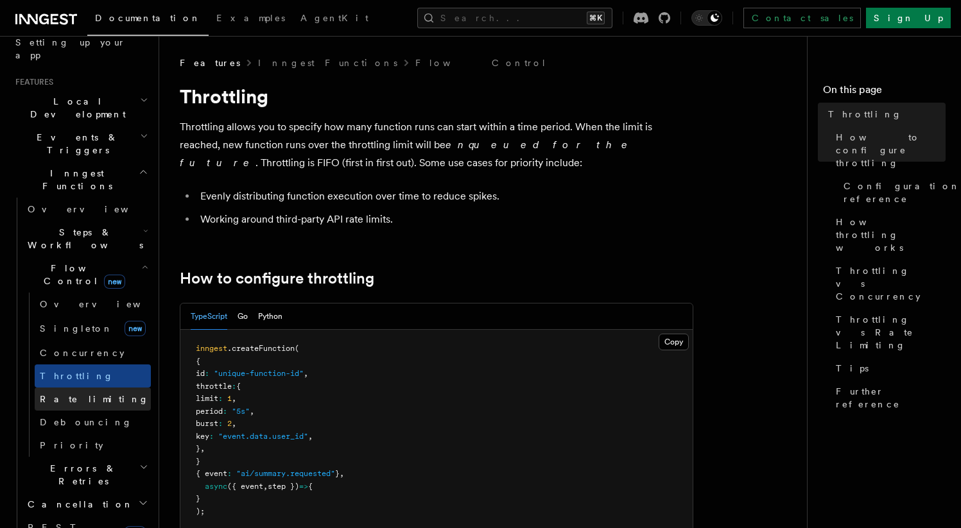
click at [69, 394] on span "Rate limiting" at bounding box center [94, 399] width 109 height 10
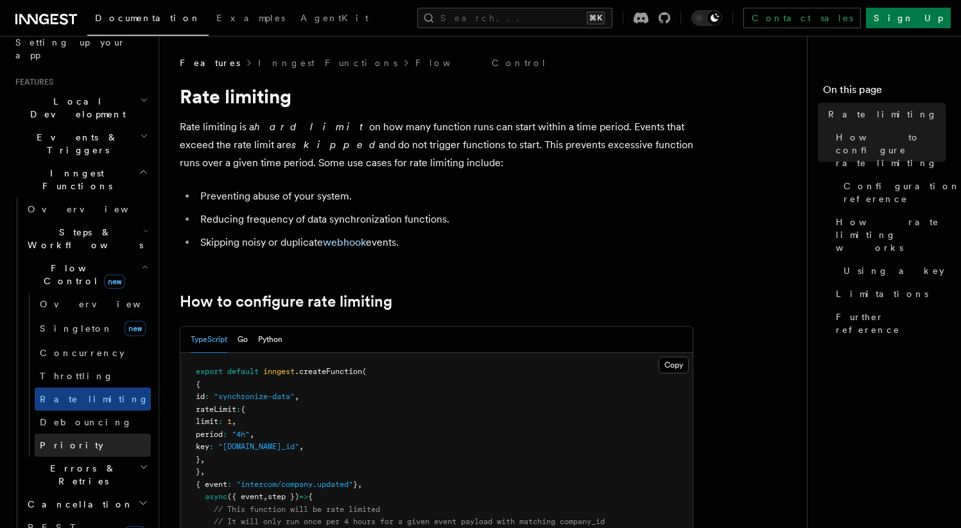
click at [68, 440] on span "Priority" at bounding box center [72, 445] width 64 height 10
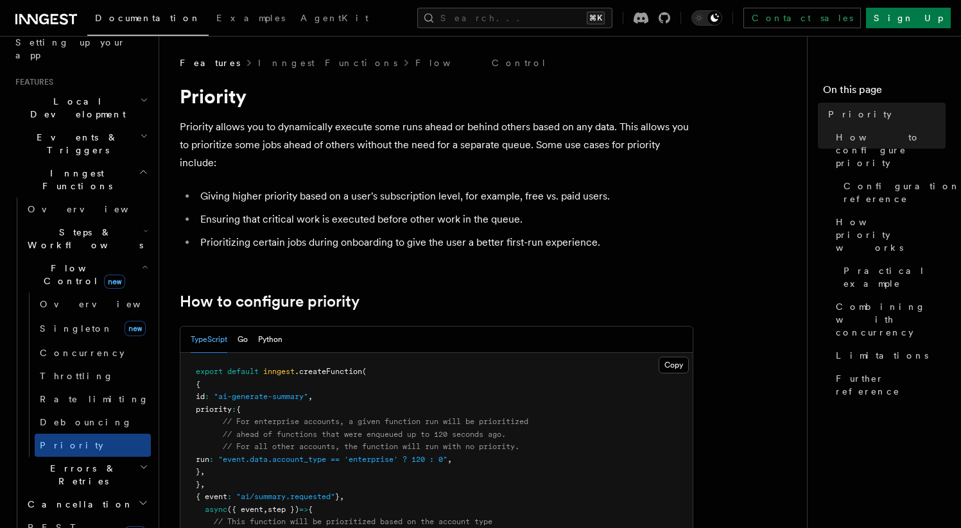
click at [66, 457] on h2 "Errors & Retries" at bounding box center [86, 475] width 128 height 36
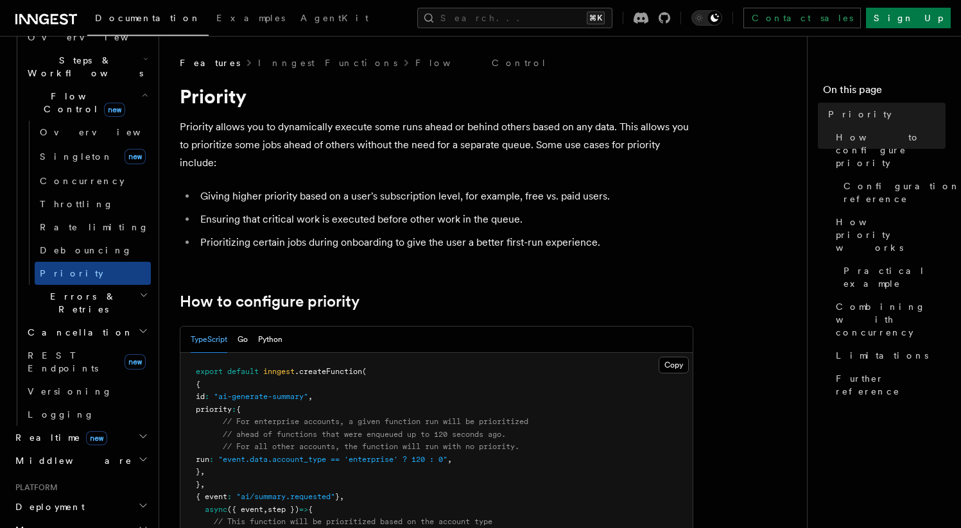
scroll to position [425, 0]
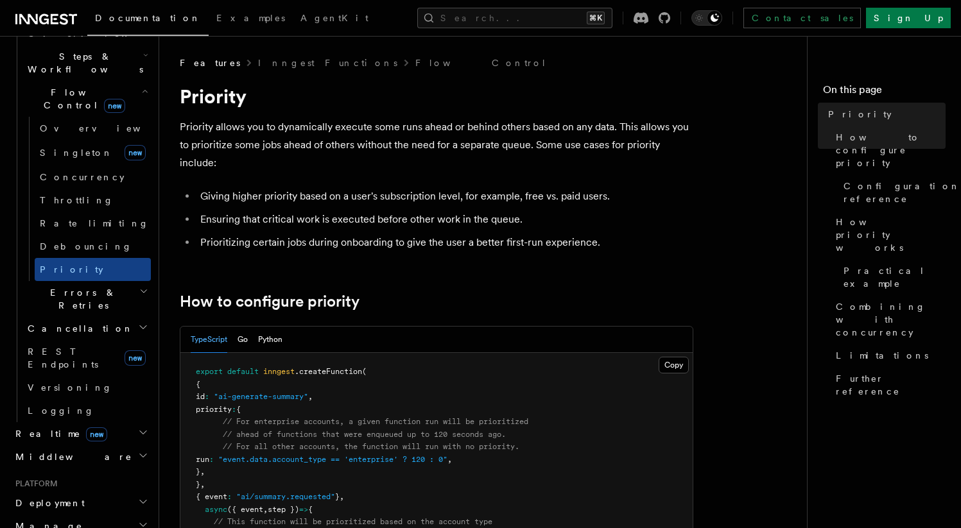
click at [100, 422] on h2 "Realtime new" at bounding box center [80, 433] width 141 height 23
click at [104, 422] on h2 "Realtime new" at bounding box center [80, 433] width 141 height 23
click at [48, 505] on h2 "Middleware" at bounding box center [80, 516] width 141 height 23
click at [69, 475] on span "React hooks / Next.js" at bounding box center [85, 486] width 114 height 23
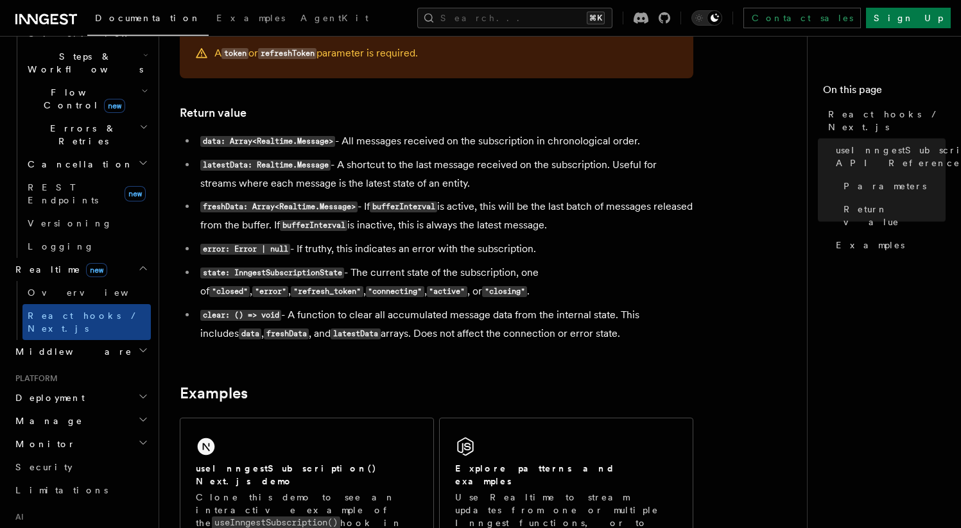
scroll to position [1054, 0]
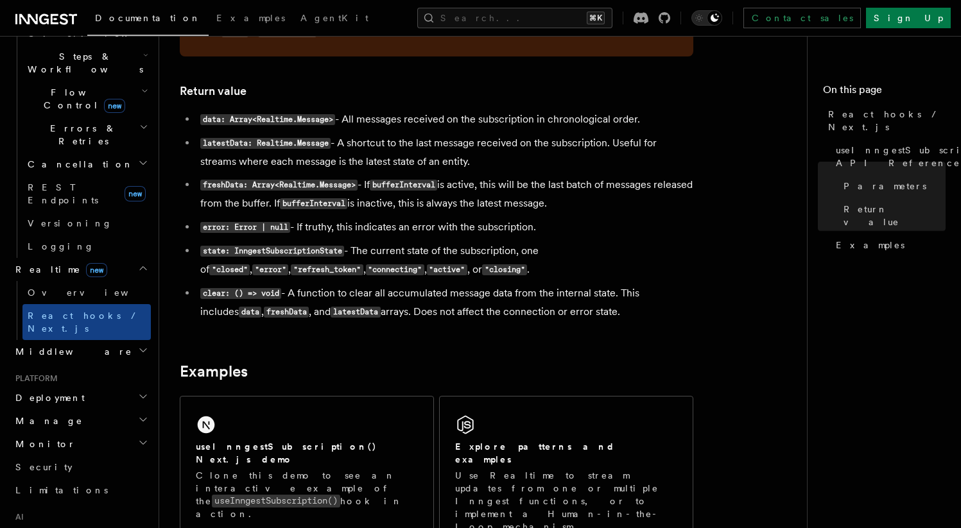
click at [84, 387] on h2 "Deployment" at bounding box center [80, 398] width 141 height 23
click at [73, 433] on h2 "Monitor" at bounding box center [80, 444] width 141 height 23
click at [40, 12] on icon at bounding box center [46, 19] width 62 height 15
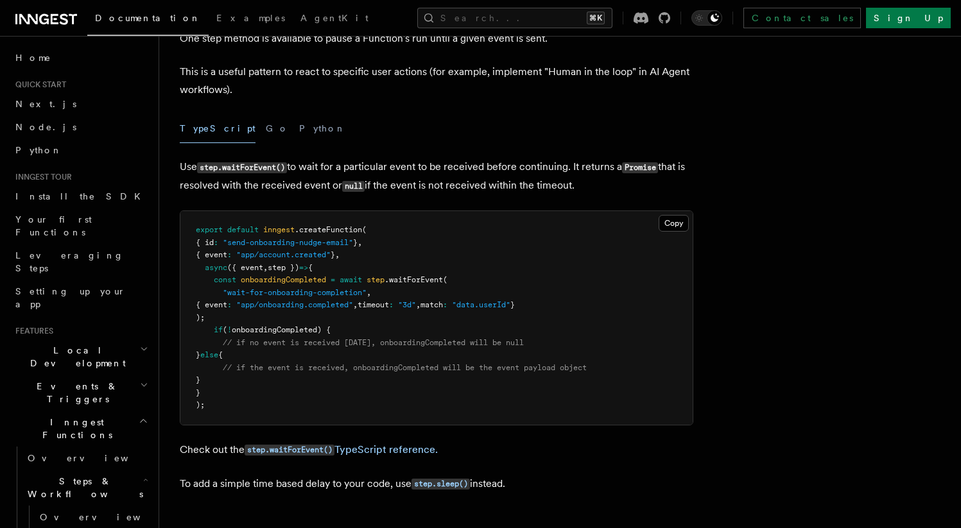
scroll to position [114, 0]
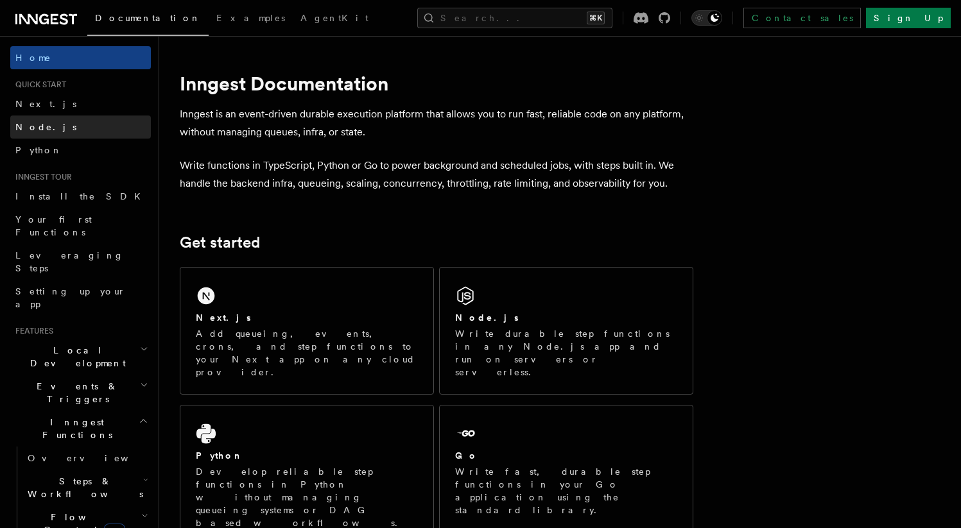
click at [49, 125] on link "Node.js" at bounding box center [80, 127] width 141 height 23
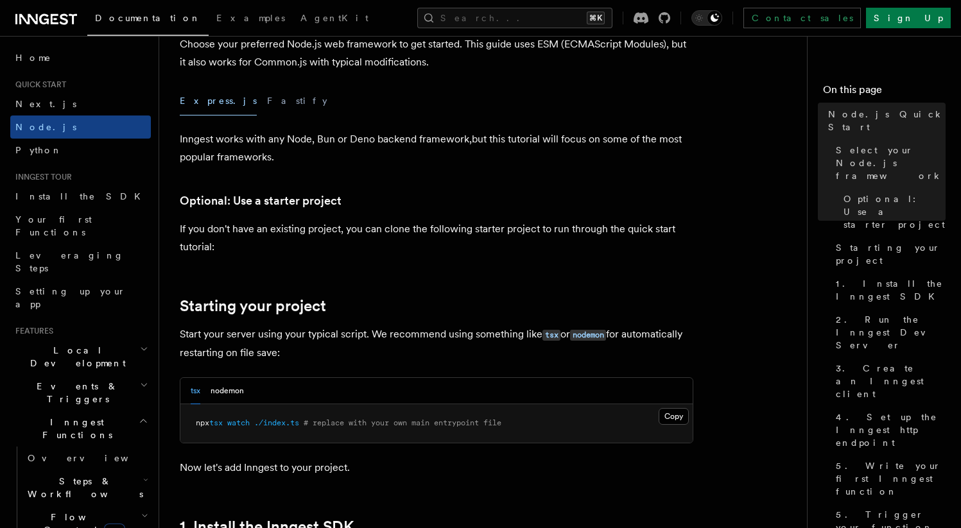
scroll to position [390, 0]
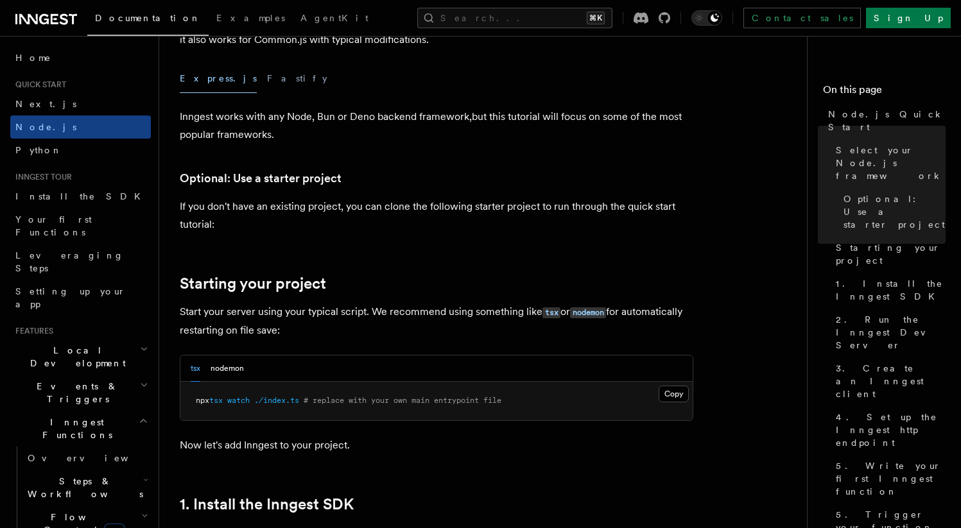
click at [81, 416] on span "Inngest Functions" at bounding box center [74, 429] width 128 height 26
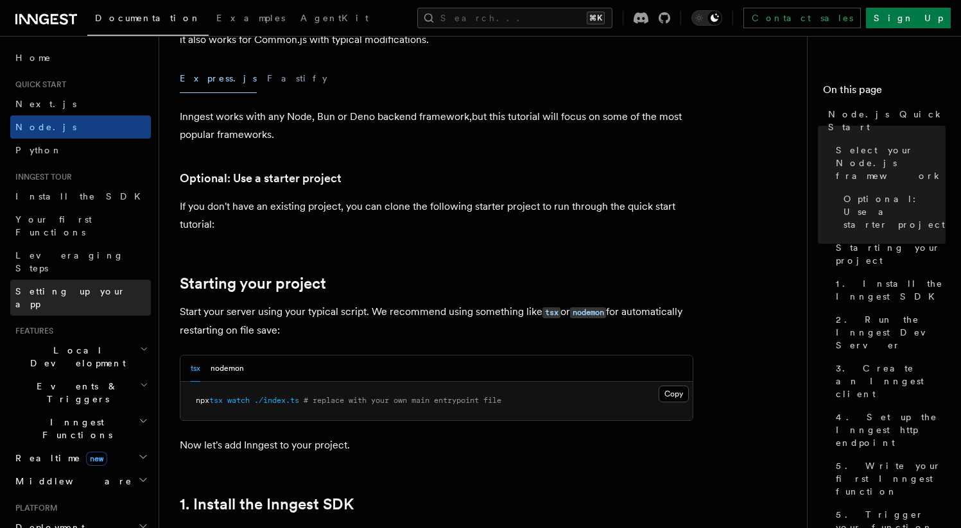
click at [79, 285] on span "Setting up your app" at bounding box center [82, 298] width 135 height 26
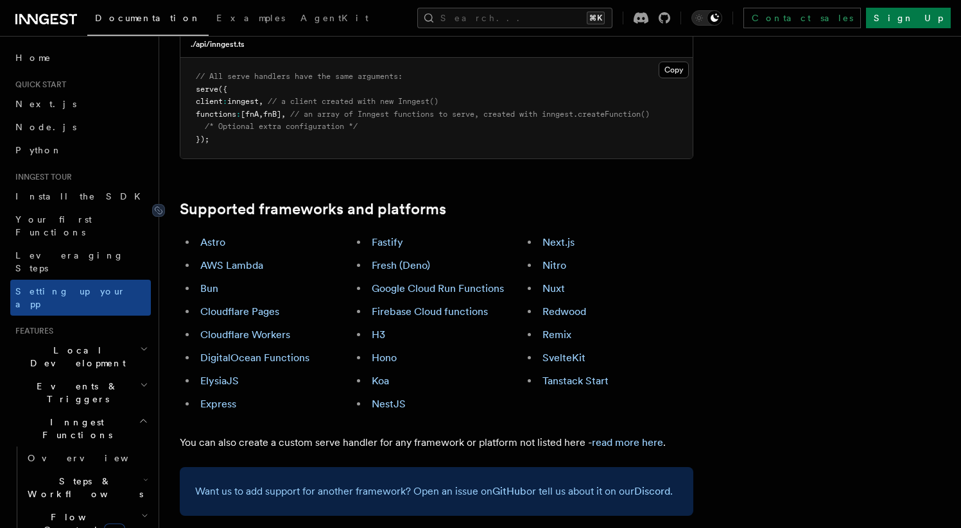
scroll to position [657, 0]
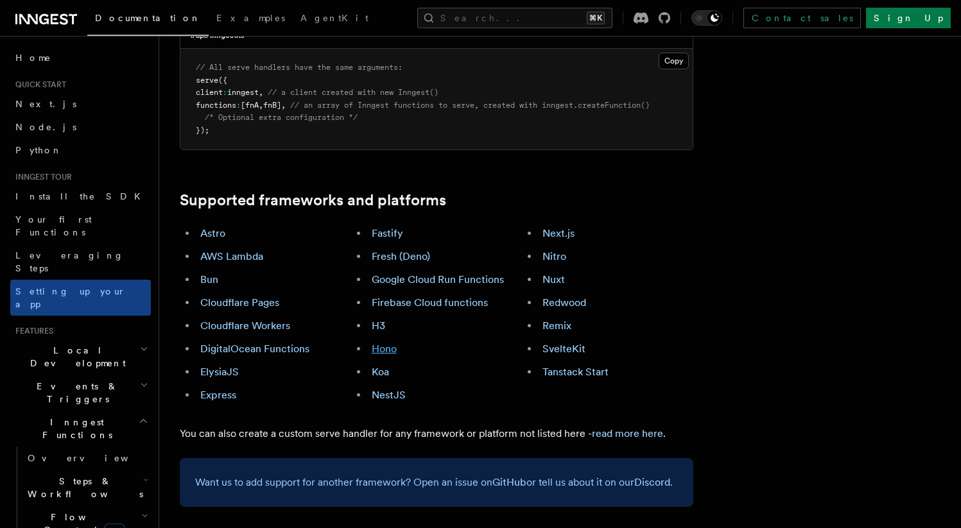
click at [374, 343] on link "Hono" at bounding box center [384, 349] width 25 height 12
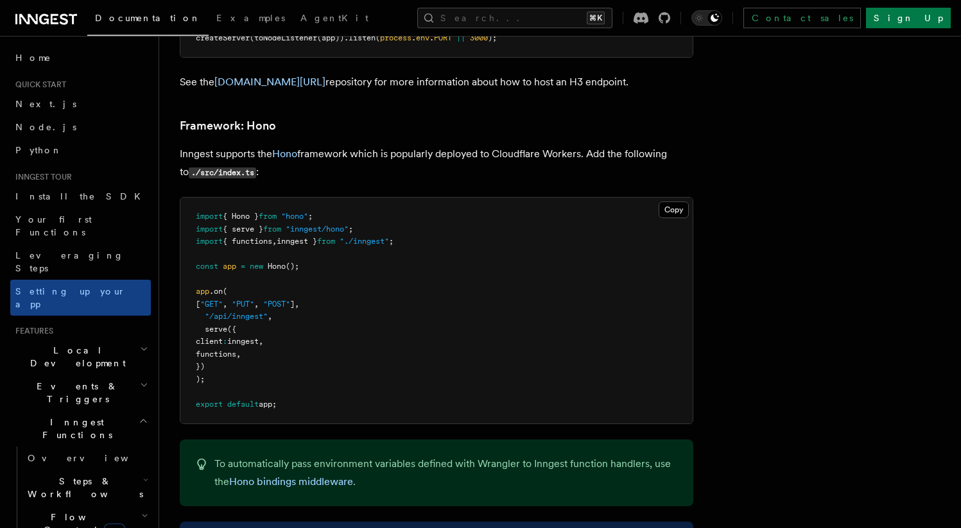
scroll to position [6722, 0]
drag, startPoint x: 202, startPoint y: 282, endPoint x: 256, endPoint y: 324, distance: 67.8
click at [256, 325] on pre "import { Hono } from "hono" ; import { serve } from "inngest/hono" ; import { f…" at bounding box center [436, 311] width 512 height 226
click at [256, 324] on pre "import { Hono } from "hono" ; import { serve } from "inngest/hono" ; import { f…" at bounding box center [436, 311] width 512 height 226
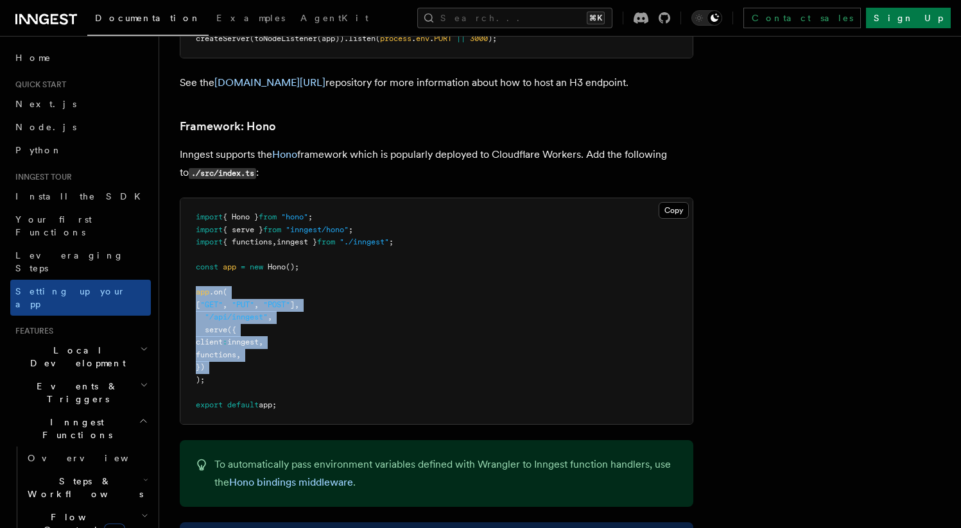
drag, startPoint x: 256, startPoint y: 324, endPoint x: 201, endPoint y: 248, distance: 93.4
click at [201, 248] on pre "import { Hono } from "hono" ; import { serve } from "inngest/hono" ; import { f…" at bounding box center [436, 311] width 512 height 226
click at [201, 288] on span "app" at bounding box center [202, 292] width 13 height 9
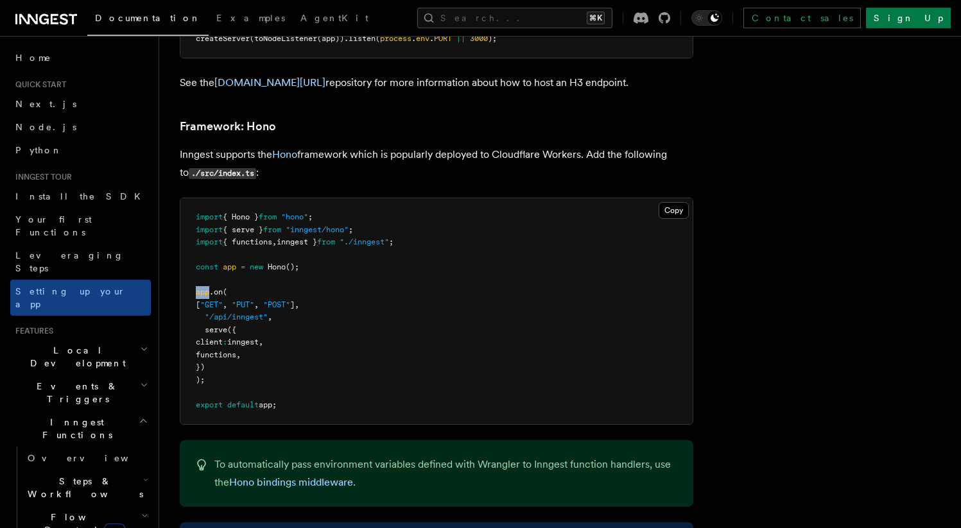
click at [201, 288] on span "app" at bounding box center [202, 292] width 13 height 9
click at [207, 288] on span "app" at bounding box center [202, 292] width 13 height 9
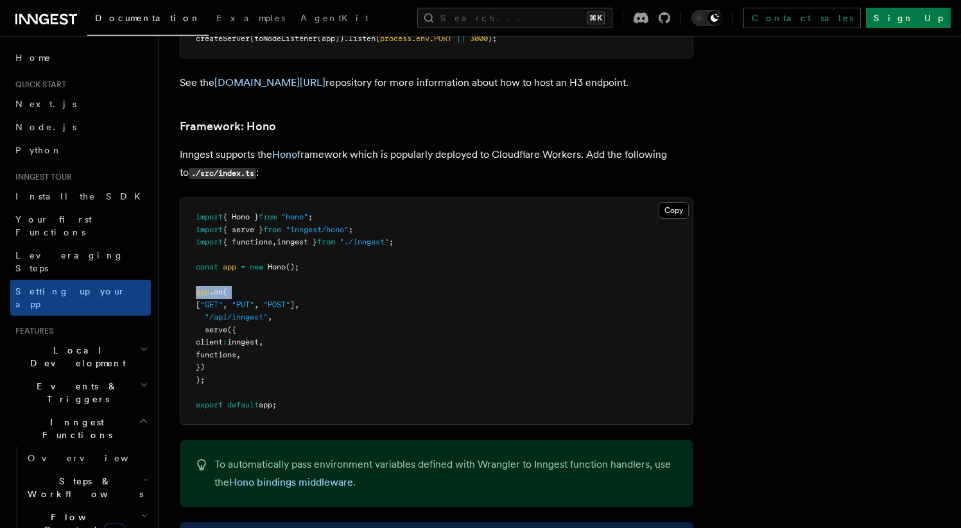
click at [208, 288] on span "app" at bounding box center [202, 292] width 13 height 9
